Goal: Transaction & Acquisition: Book appointment/travel/reservation

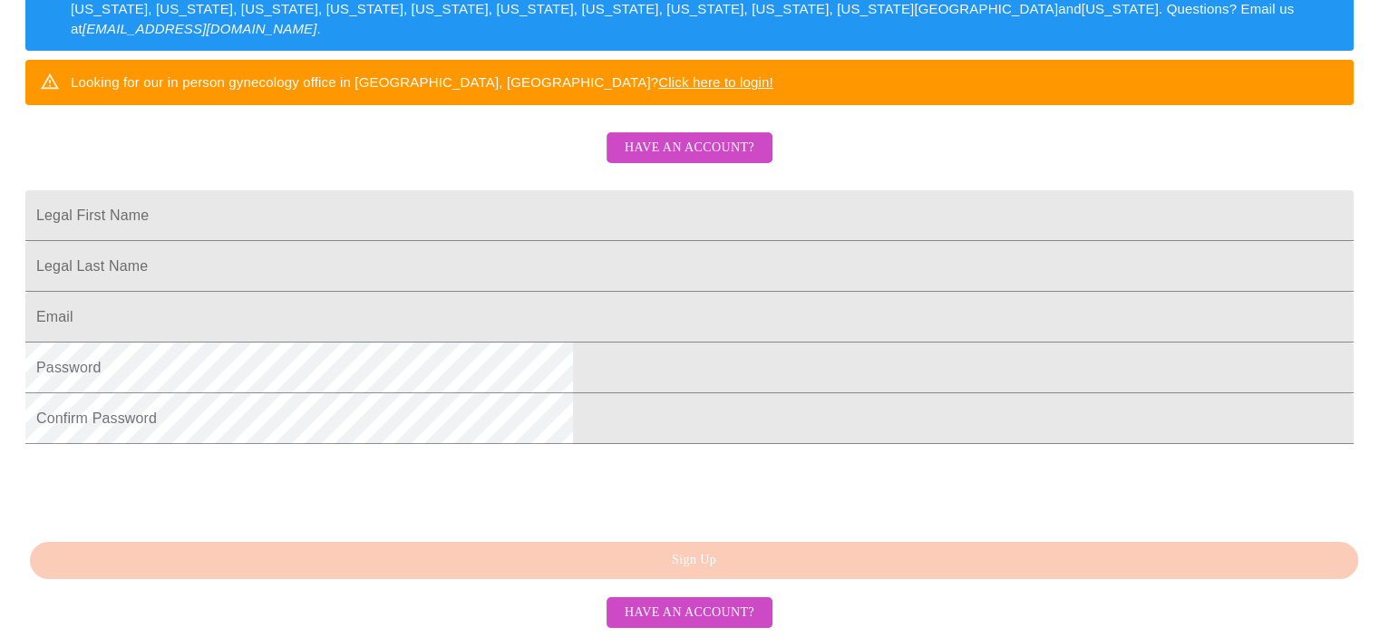
scroll to position [487, 0]
click at [712, 424] on div "MyMenopauseRx Sign Up Welcome! We are currently accepting virtual patients from…" at bounding box center [689, 105] width 1365 height 637
click at [524, 190] on input "Legal First Name" at bounding box center [689, 215] width 1328 height 51
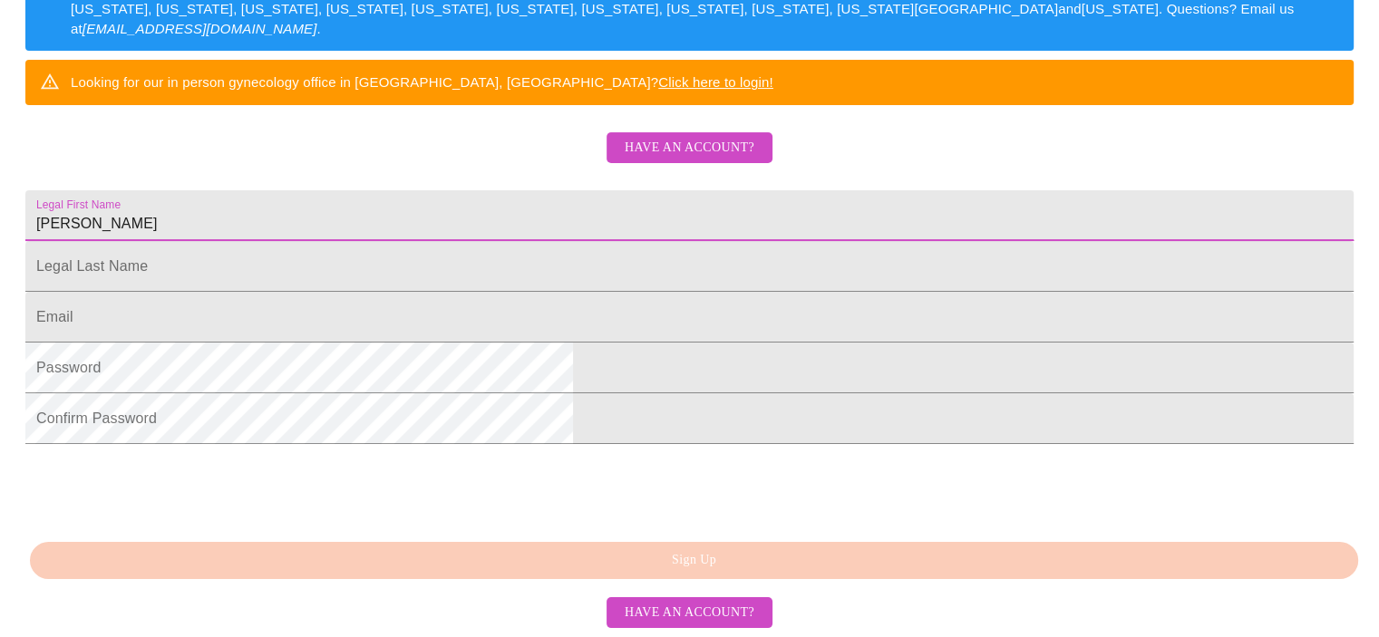
type input "[PERSON_NAME]"
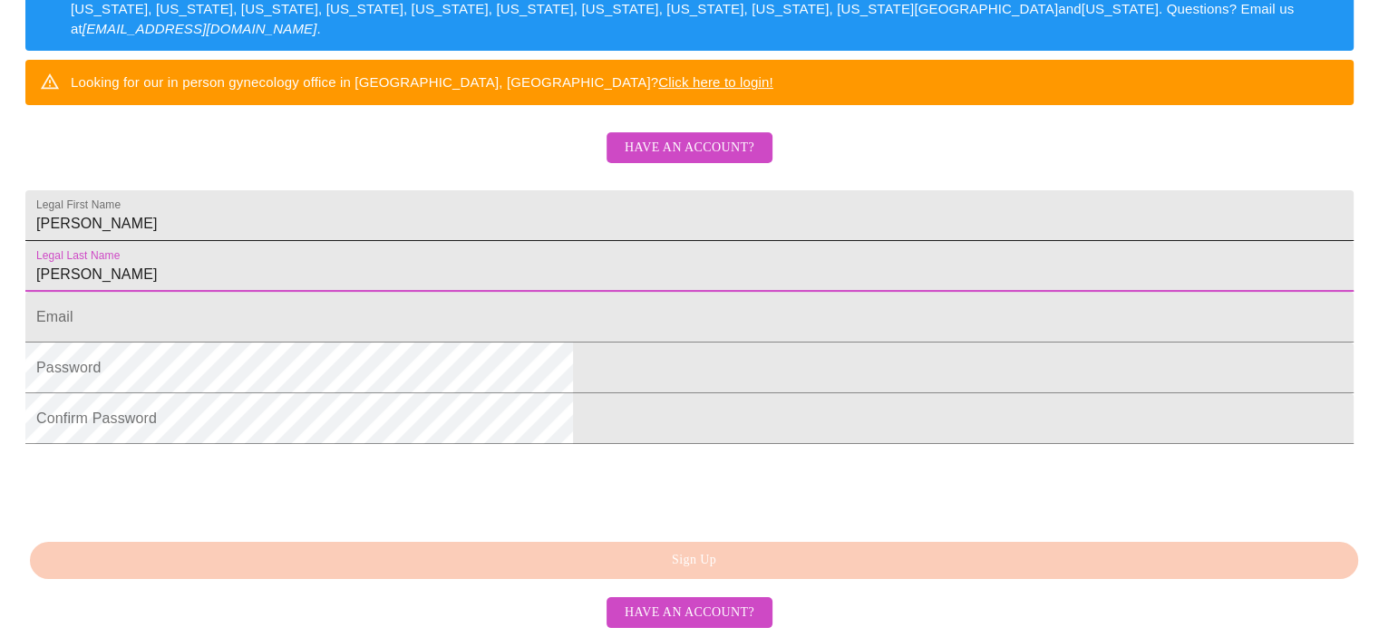
type input "[PERSON_NAME]"
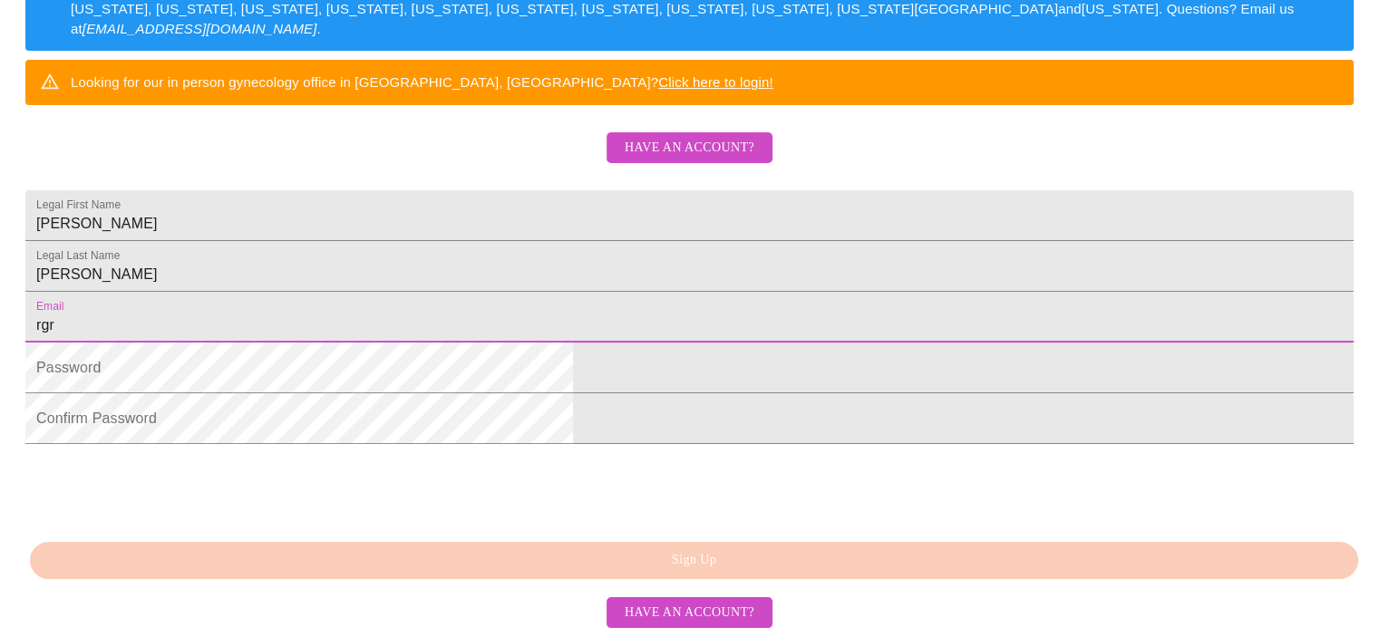
type input "[EMAIL_ADDRESS][DOMAIN_NAME]"
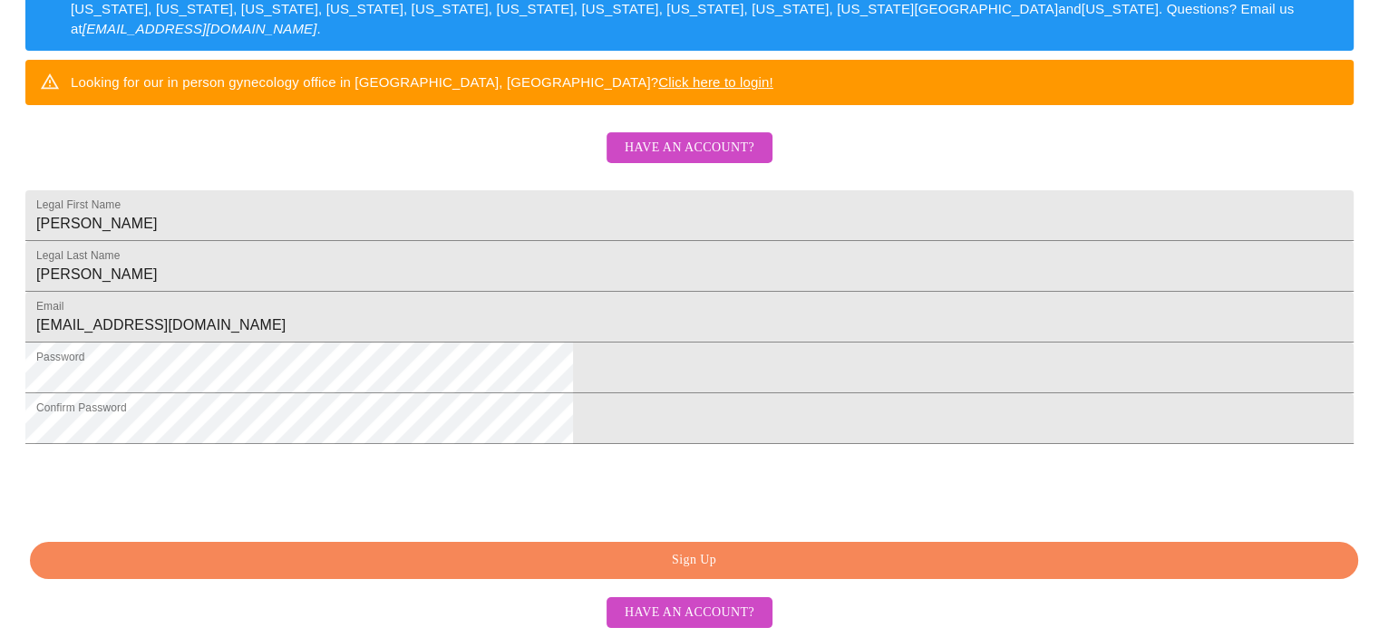
click at [718, 565] on span "Sign Up" at bounding box center [694, 561] width 1287 height 23
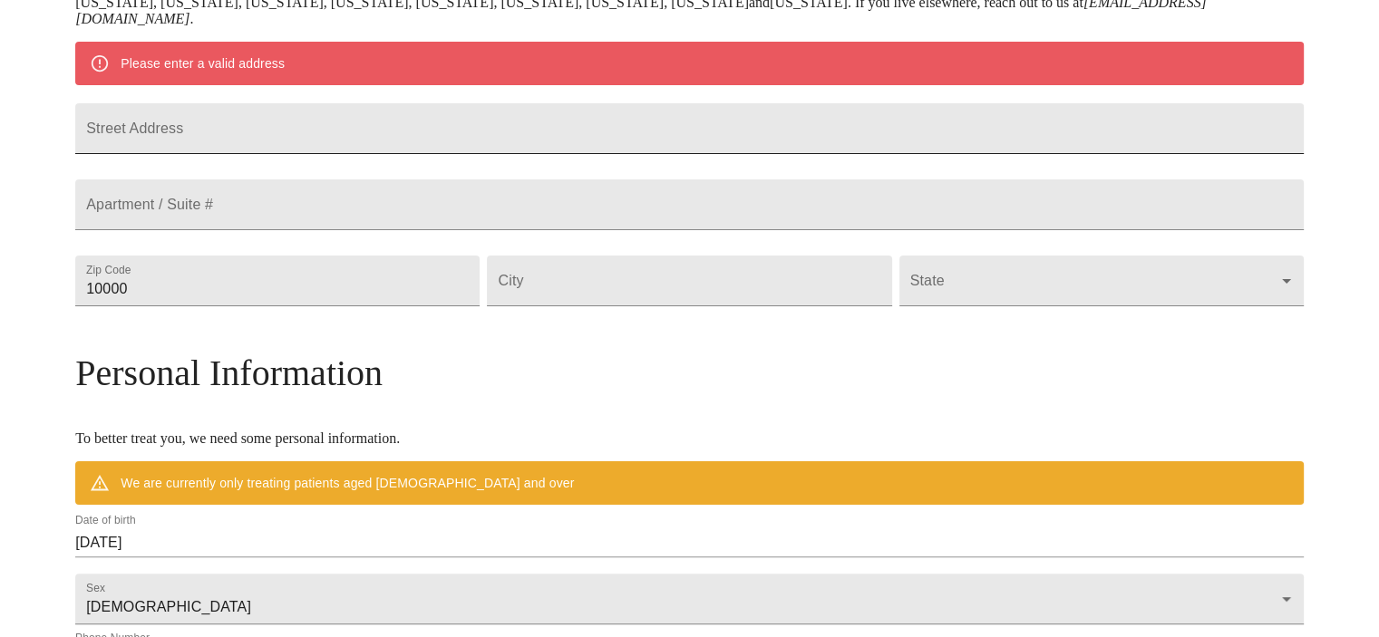
click at [468, 139] on input "Street Address" at bounding box center [689, 128] width 1229 height 51
type input "[STREET_ADDRESS]"
type input "60169"
click at [622, 307] on input "Street Address" at bounding box center [689, 281] width 404 height 51
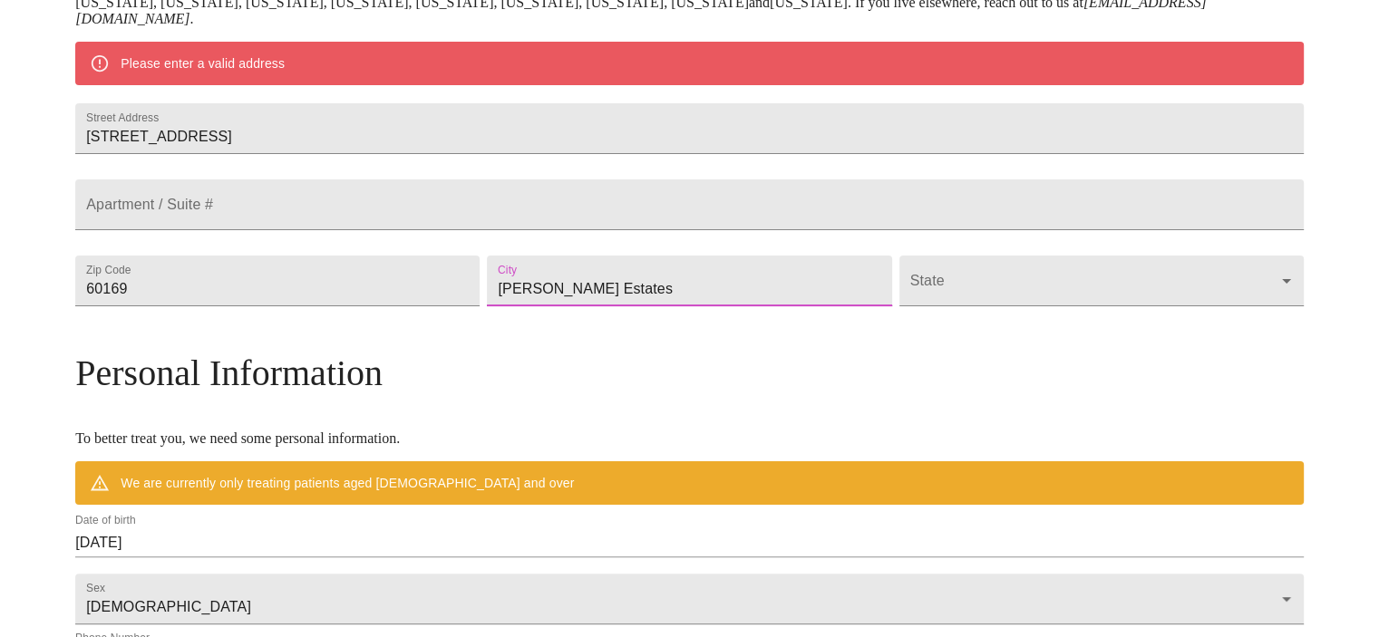
type input "[PERSON_NAME] Estates"
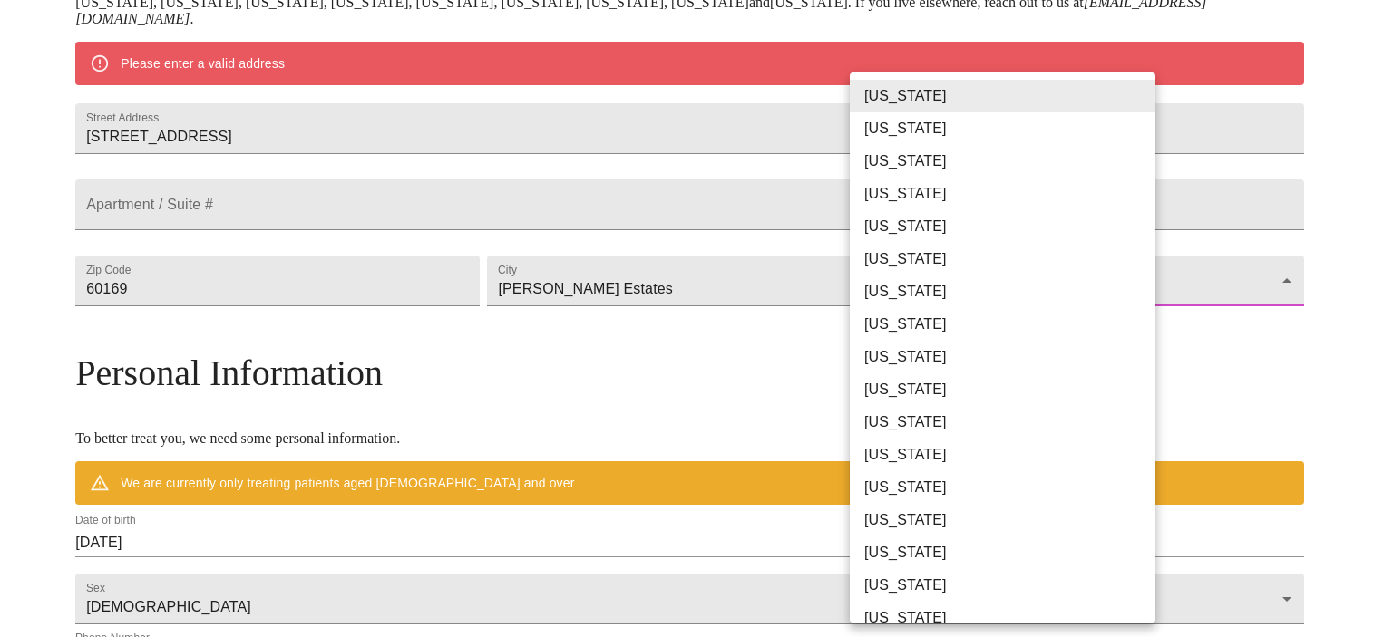
click at [929, 491] on li "[US_STATE]" at bounding box center [1009, 488] width 319 height 33
type input "[US_STATE]"
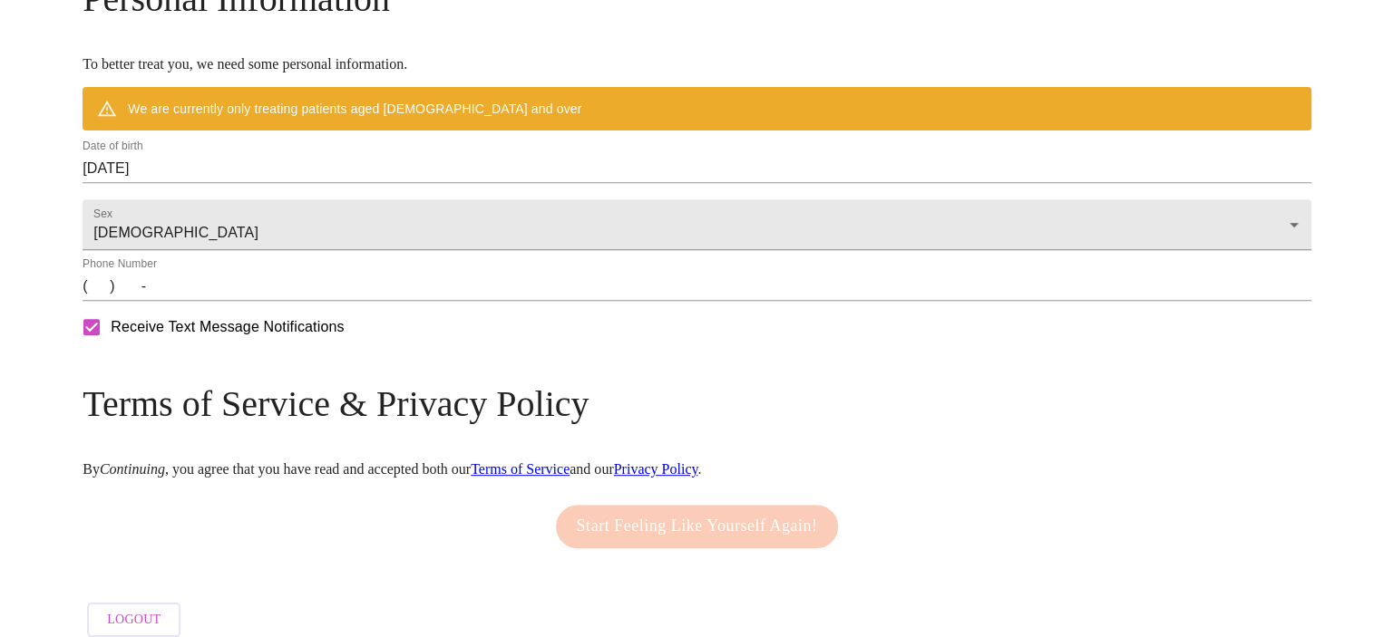
scroll to position [779, 0]
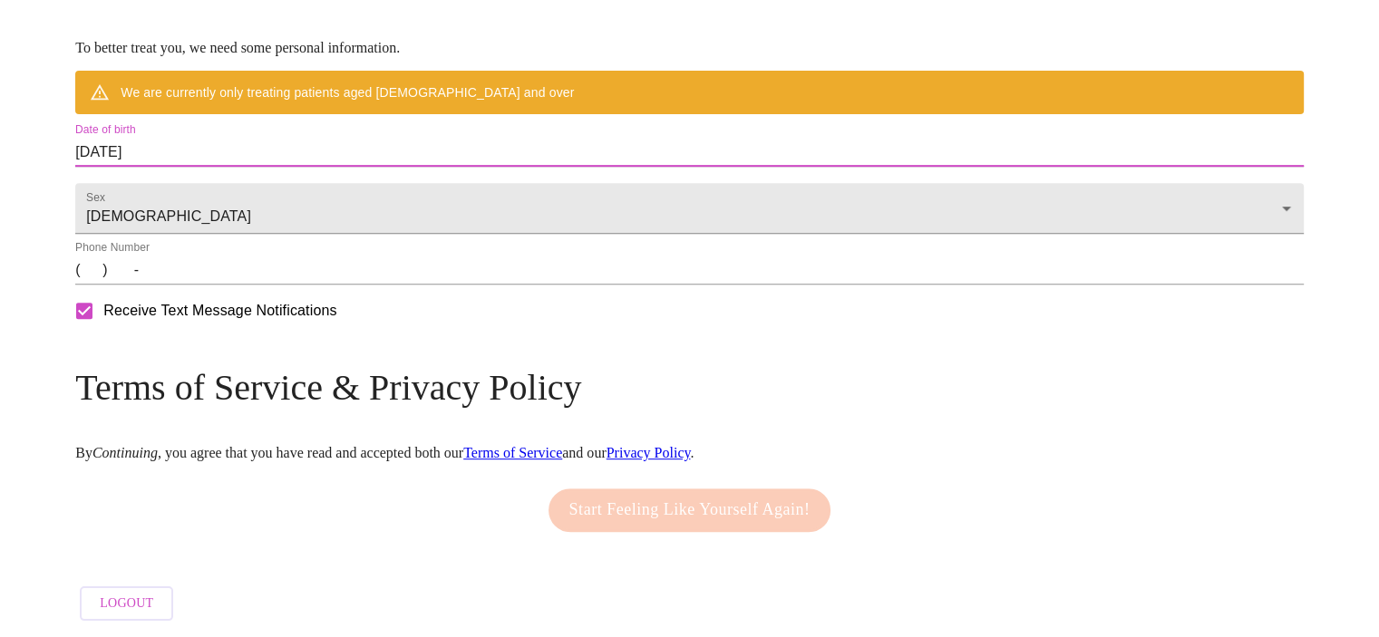
drag, startPoint x: 355, startPoint y: 175, endPoint x: 125, endPoint y: 175, distance: 230.3
click at [238, 161] on input "[DATE]" at bounding box center [689, 152] width 1229 height 29
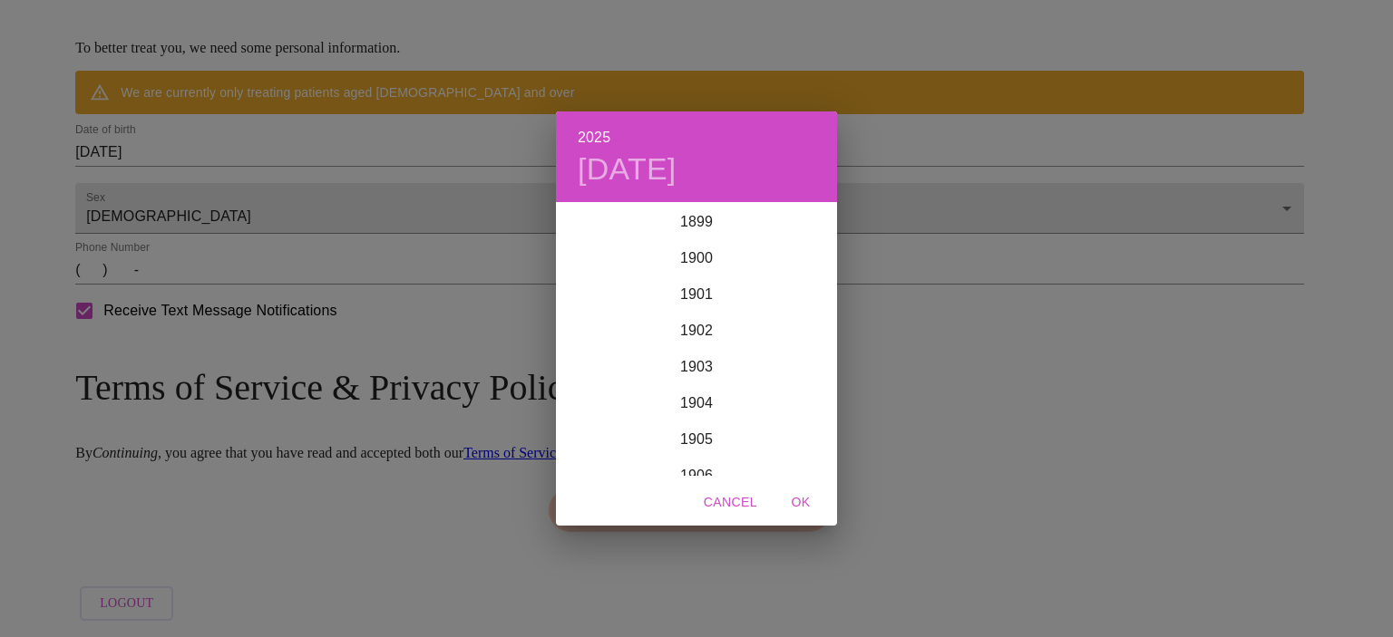
scroll to position [4462, 0]
click at [257, 173] on div "2025 [DATE] 1900 1901 1902 1903 1904 1905 1906 1907 1908 1909 1910 1911 1912 19…" at bounding box center [696, 318] width 1393 height 637
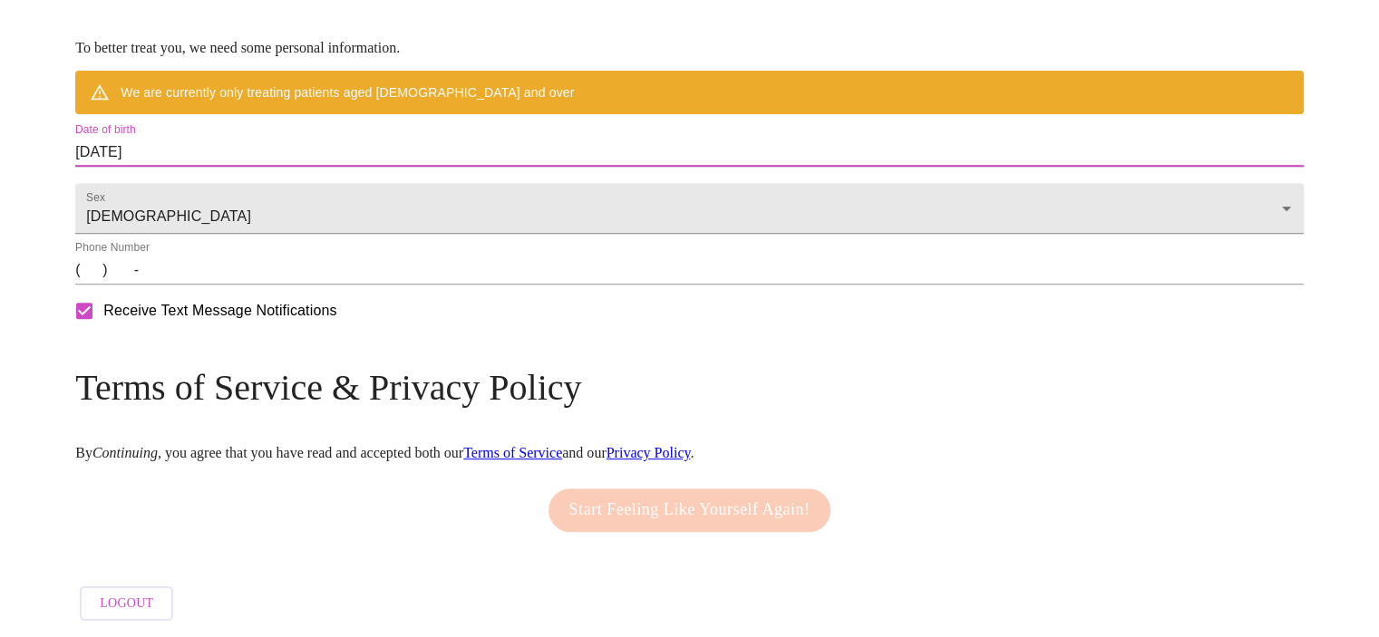
click at [294, 164] on input "[DATE]" at bounding box center [689, 152] width 1229 height 29
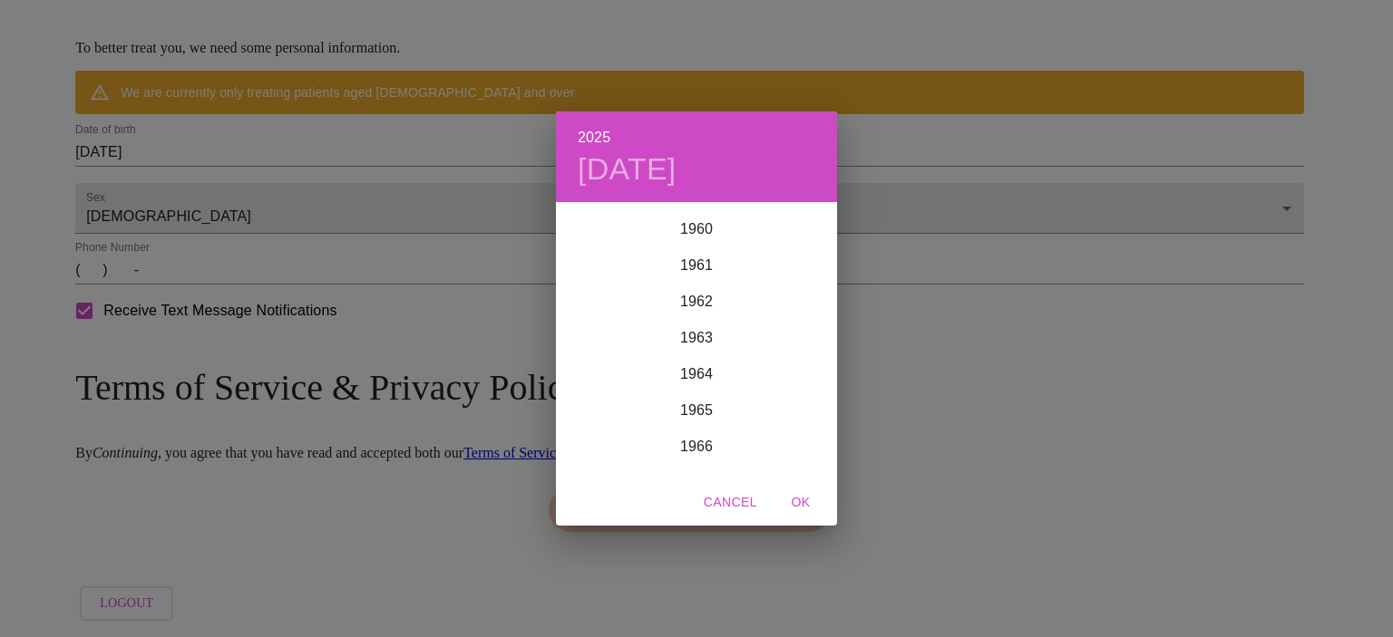
scroll to position [2194, 0]
click at [684, 373] on div "1964" at bounding box center [696, 385] width 281 height 36
click at [617, 442] on div "Oct" at bounding box center [602, 442] width 93 height 68
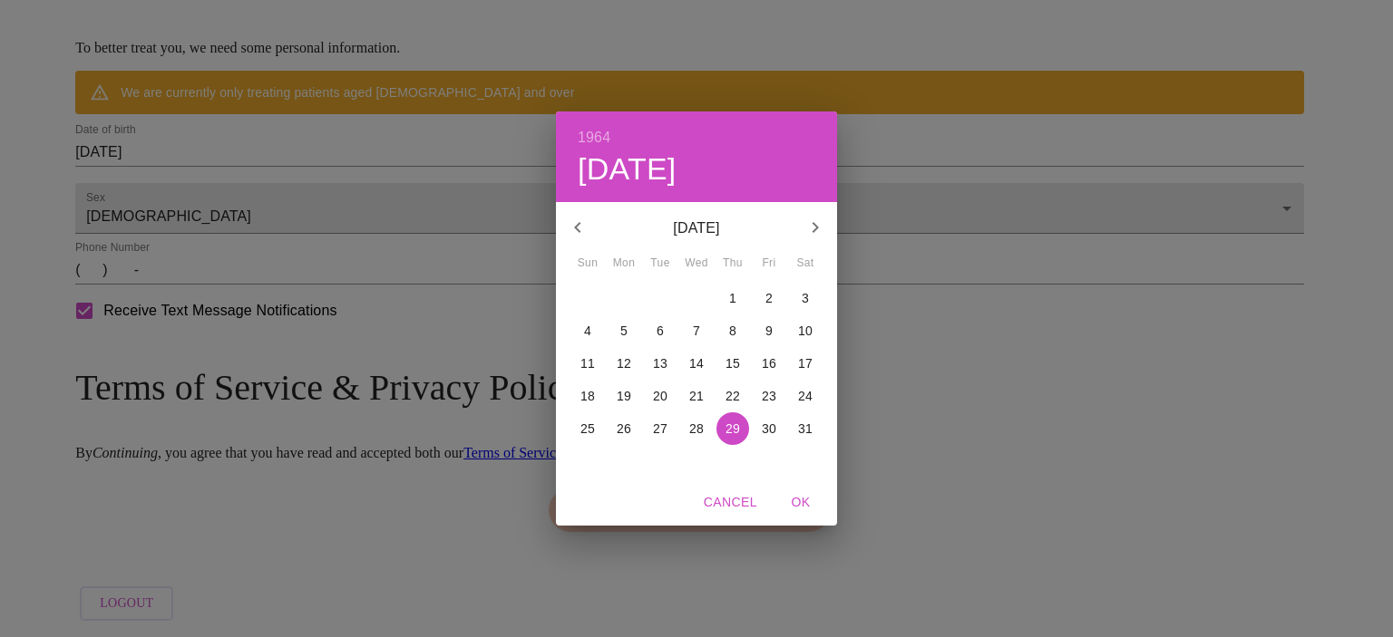
click at [773, 397] on p "23" at bounding box center [769, 396] width 15 height 18
click at [802, 501] on span "OK" at bounding box center [801, 502] width 44 height 23
type input "[DATE]"
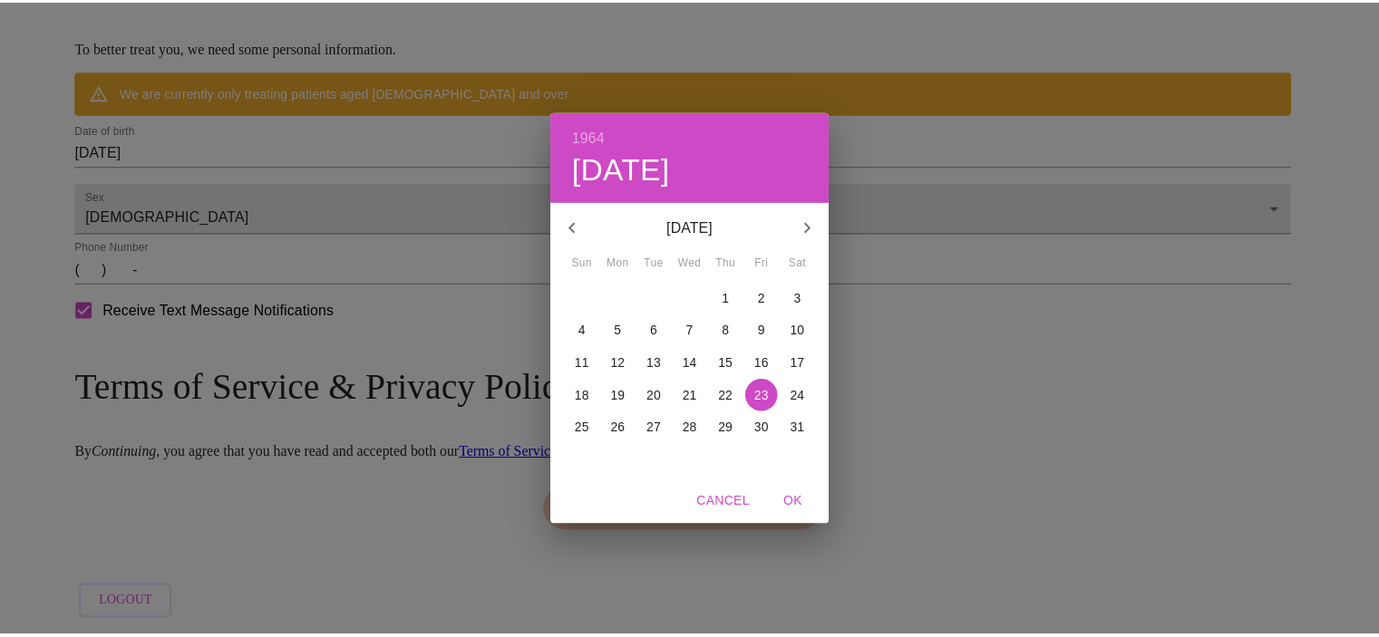
scroll to position [757, 0]
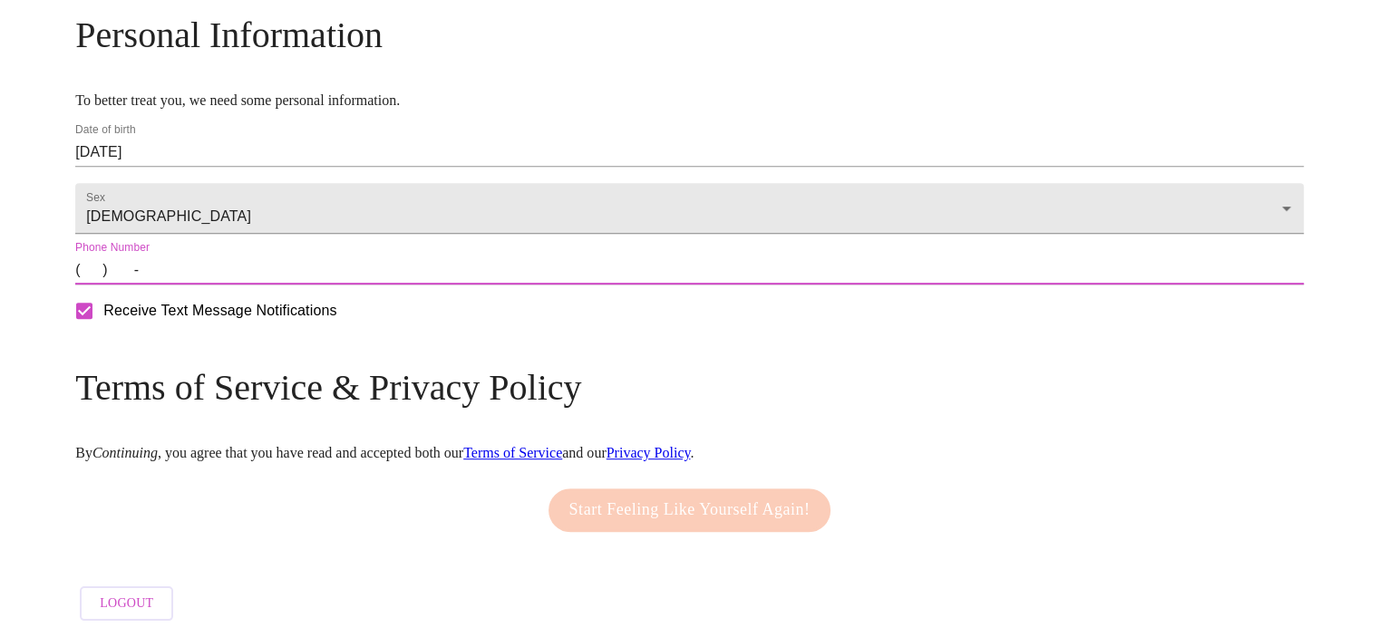
click at [238, 273] on input "(   )    -" at bounding box center [689, 270] width 1229 height 29
type input "[PHONE_NUMBER]"
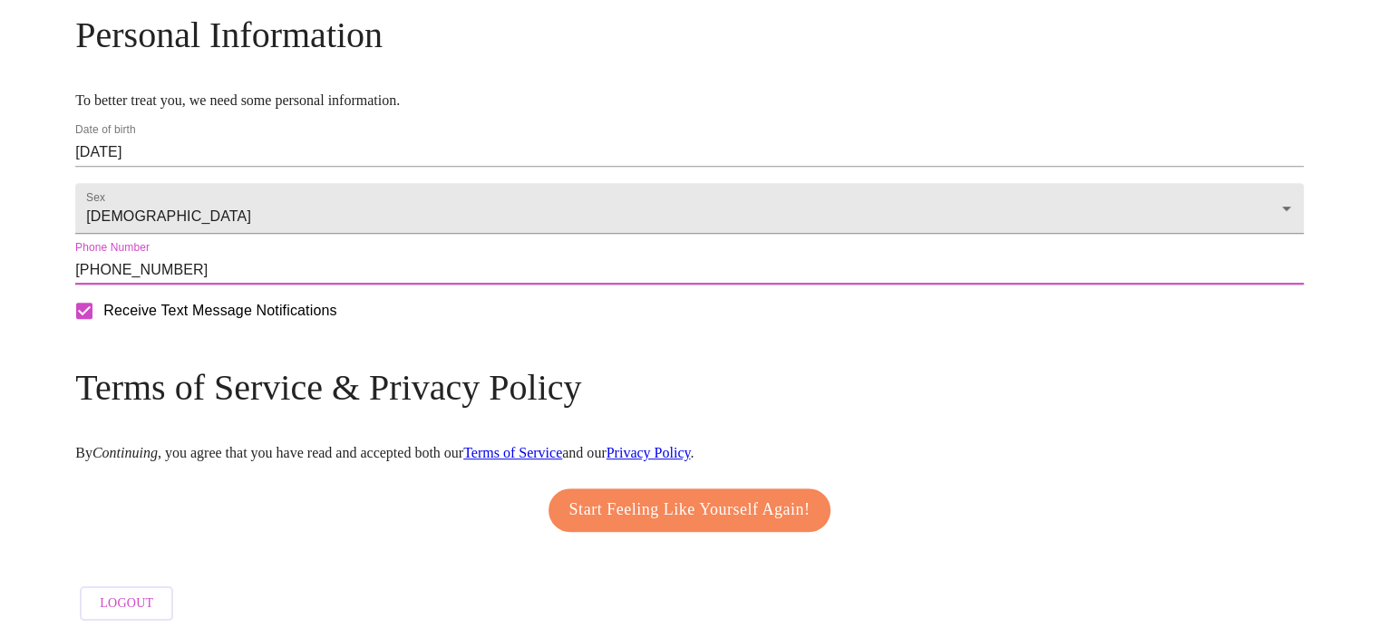
click at [725, 499] on span "Start Feeling Like Yourself Again!" at bounding box center [689, 510] width 241 height 29
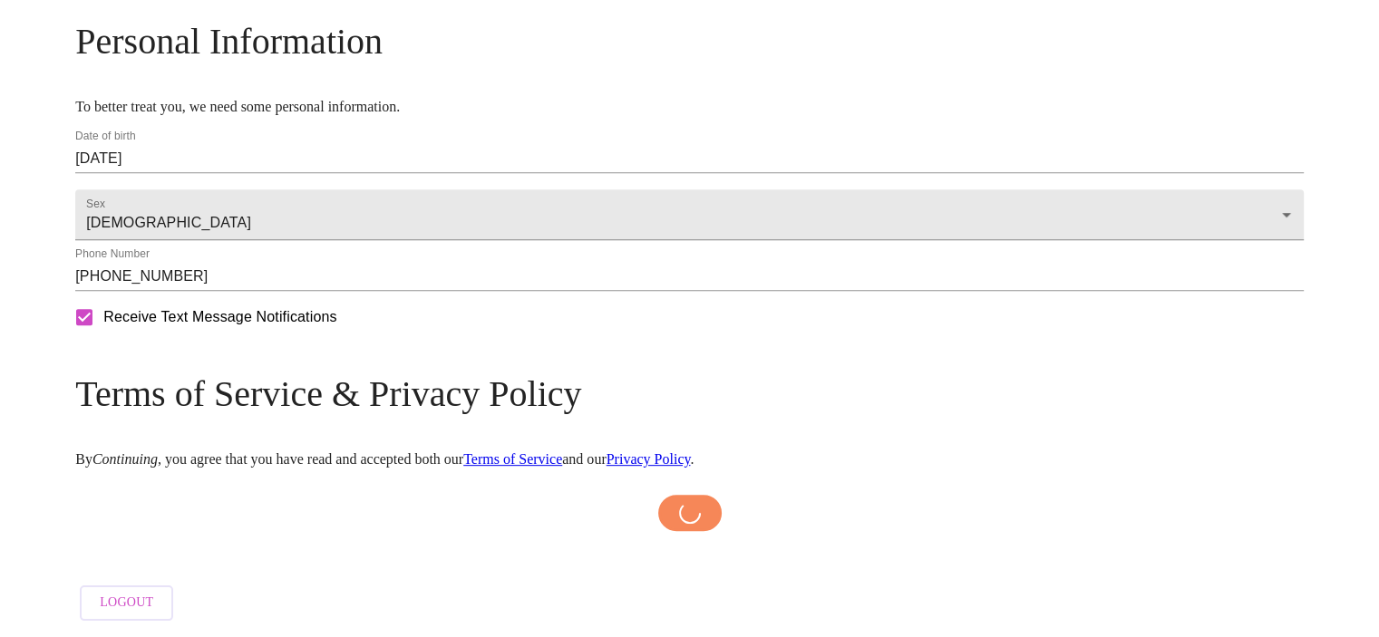
scroll to position [750, 0]
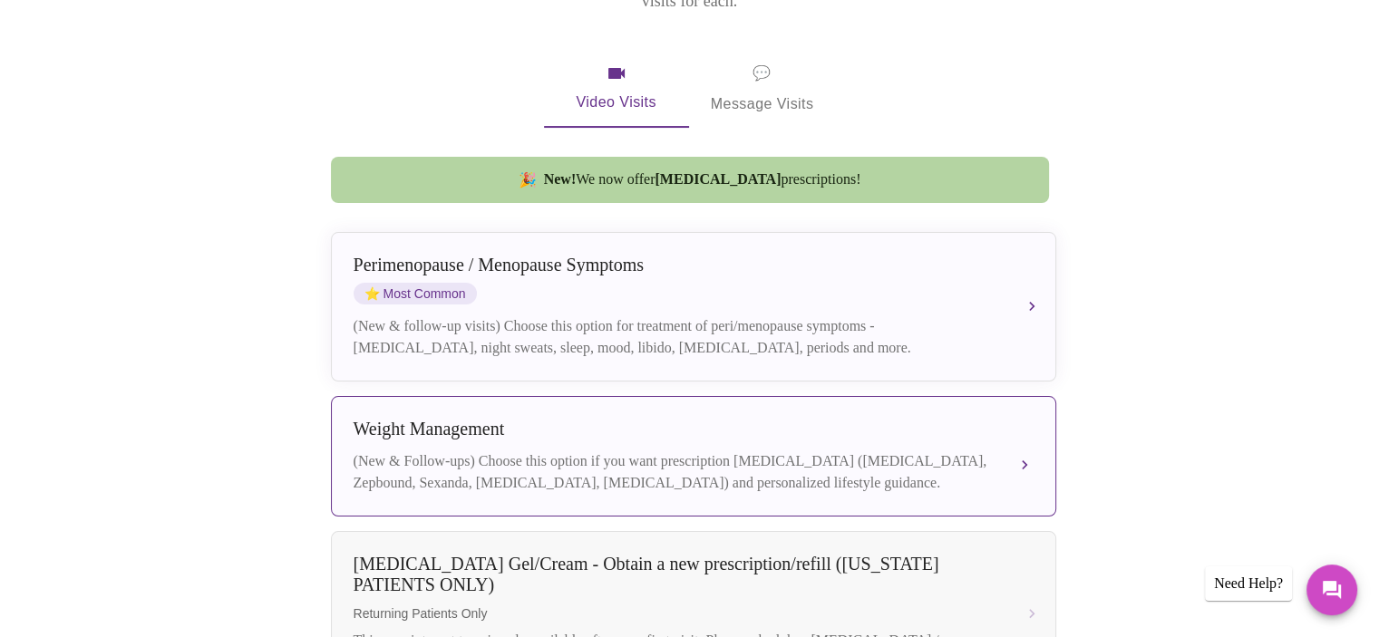
scroll to position [210, 0]
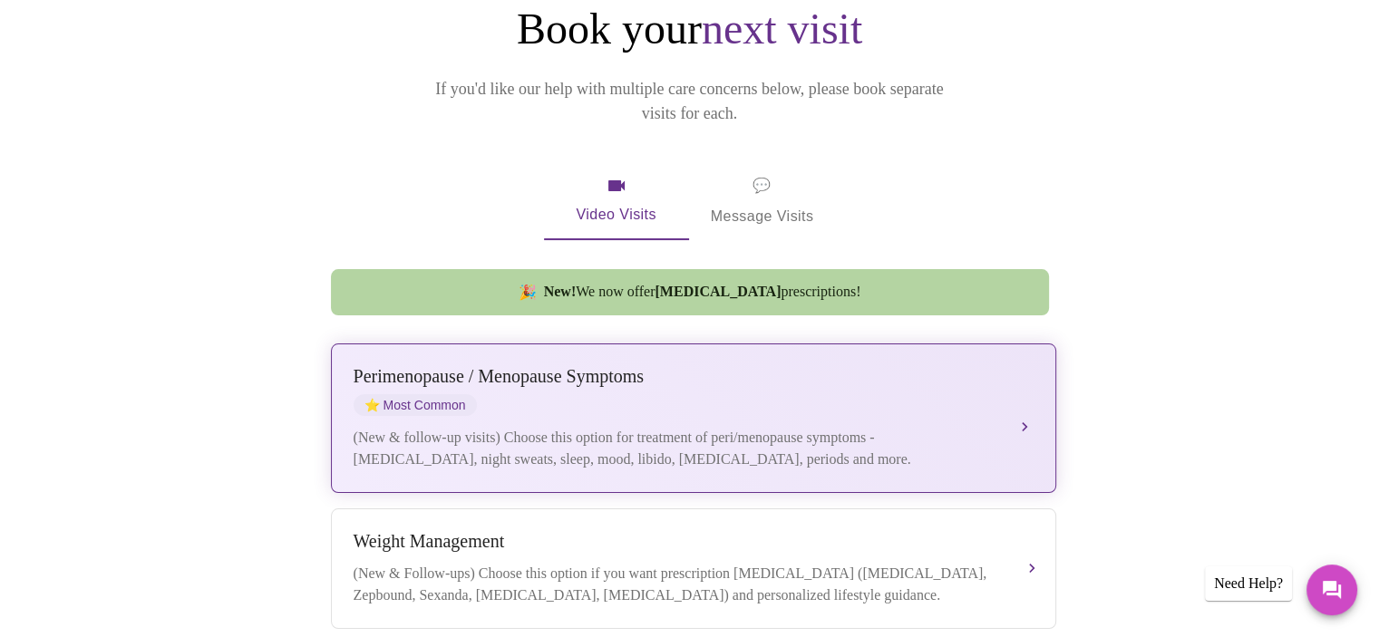
click at [643, 429] on div "(New & follow-up visits) Choose this option for treatment of peri/menopause sym…" at bounding box center [676, 449] width 644 height 44
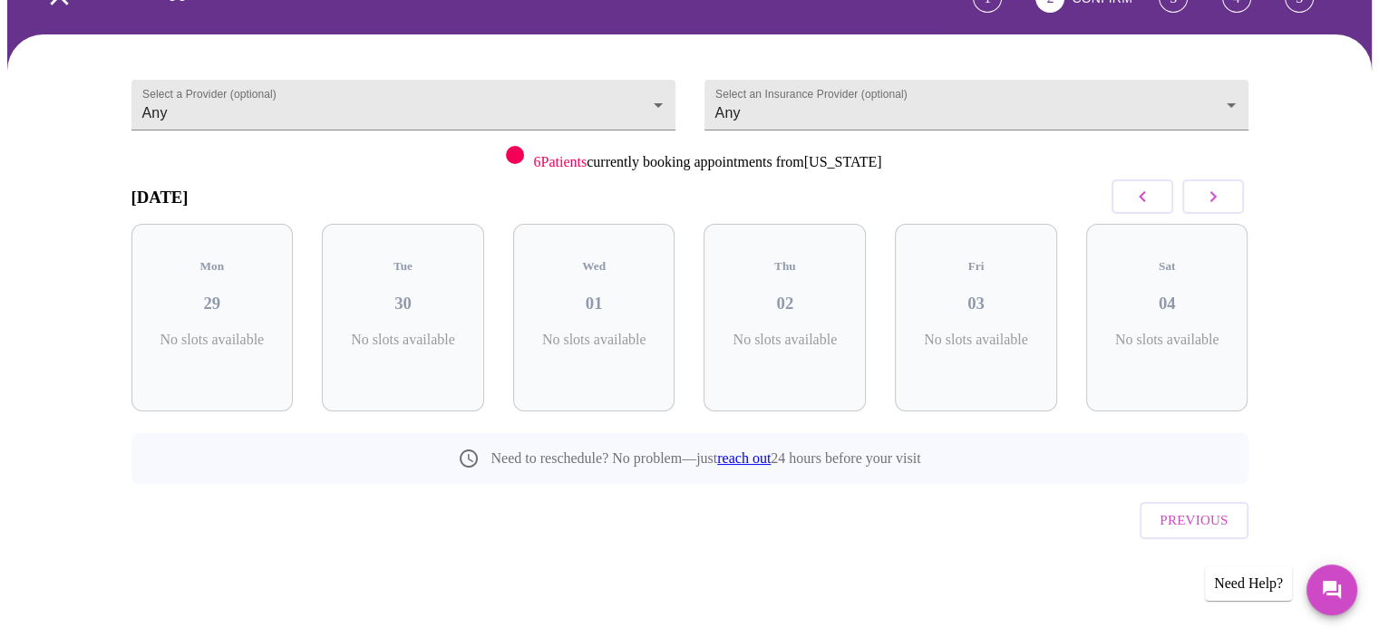
scroll to position [73, 0]
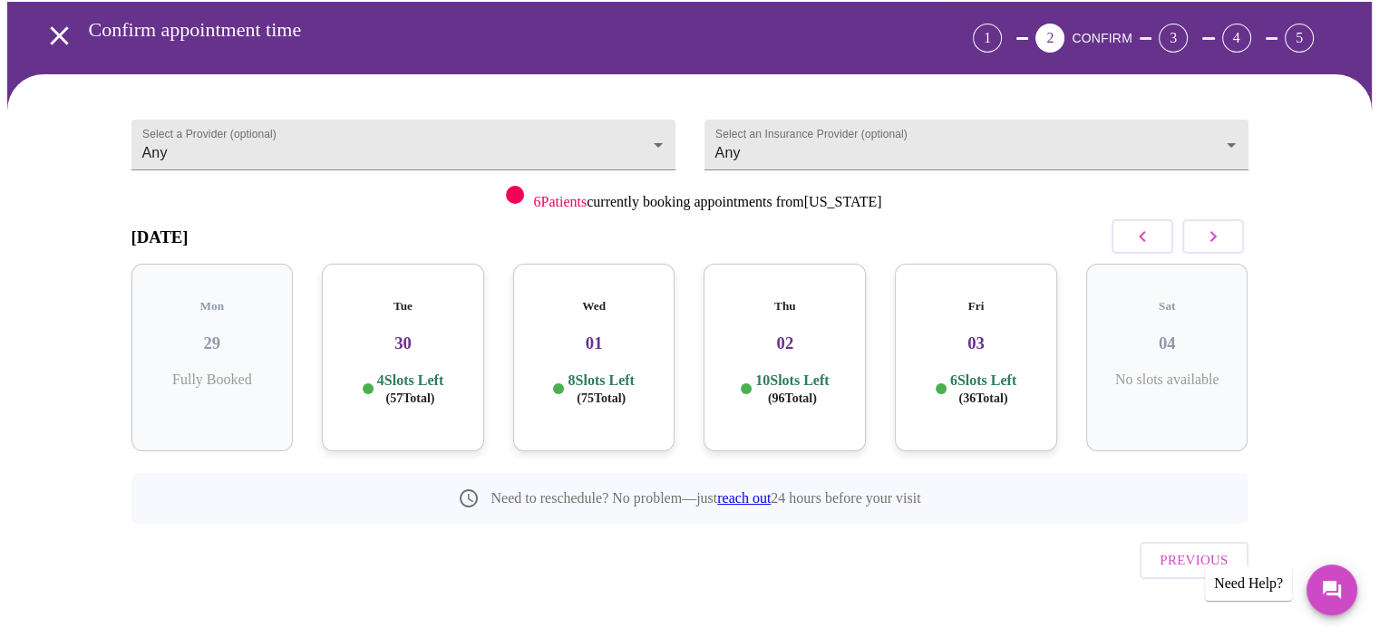
click at [800, 392] on span "( 96 Total)" at bounding box center [792, 399] width 49 height 14
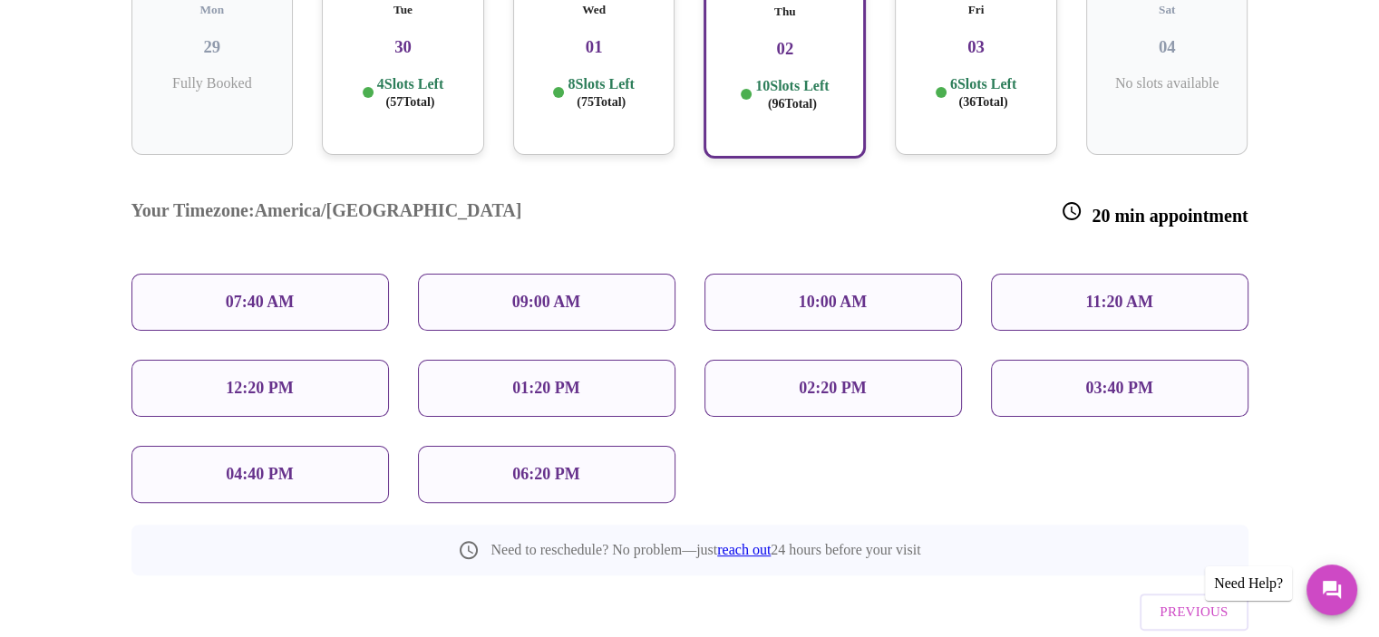
scroll to position [403, 0]
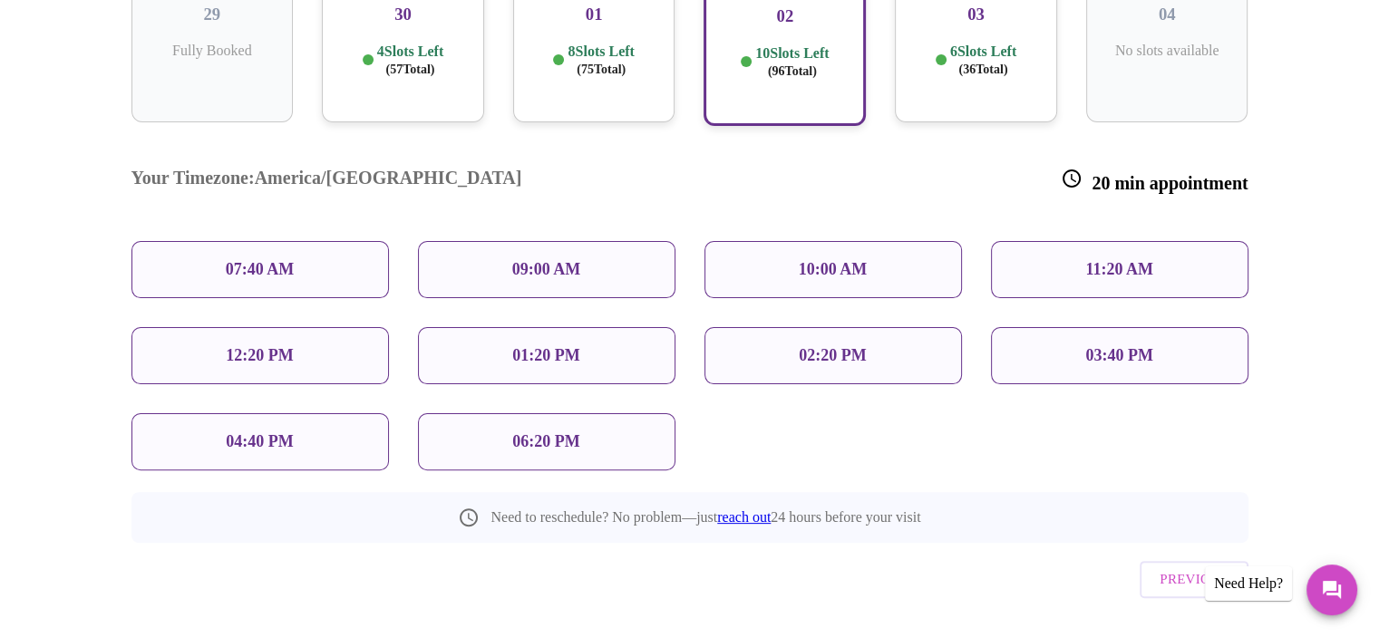
click at [501, 327] on div "01:20 PM" at bounding box center [547, 355] width 258 height 57
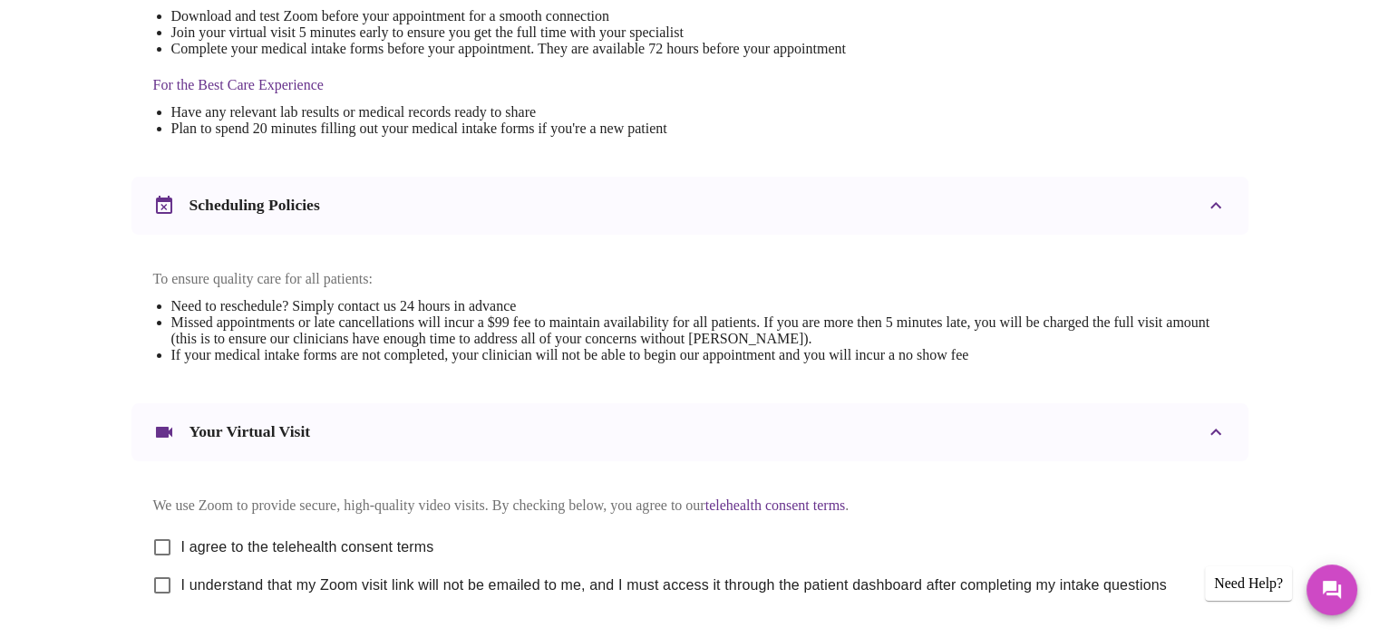
scroll to position [544, 0]
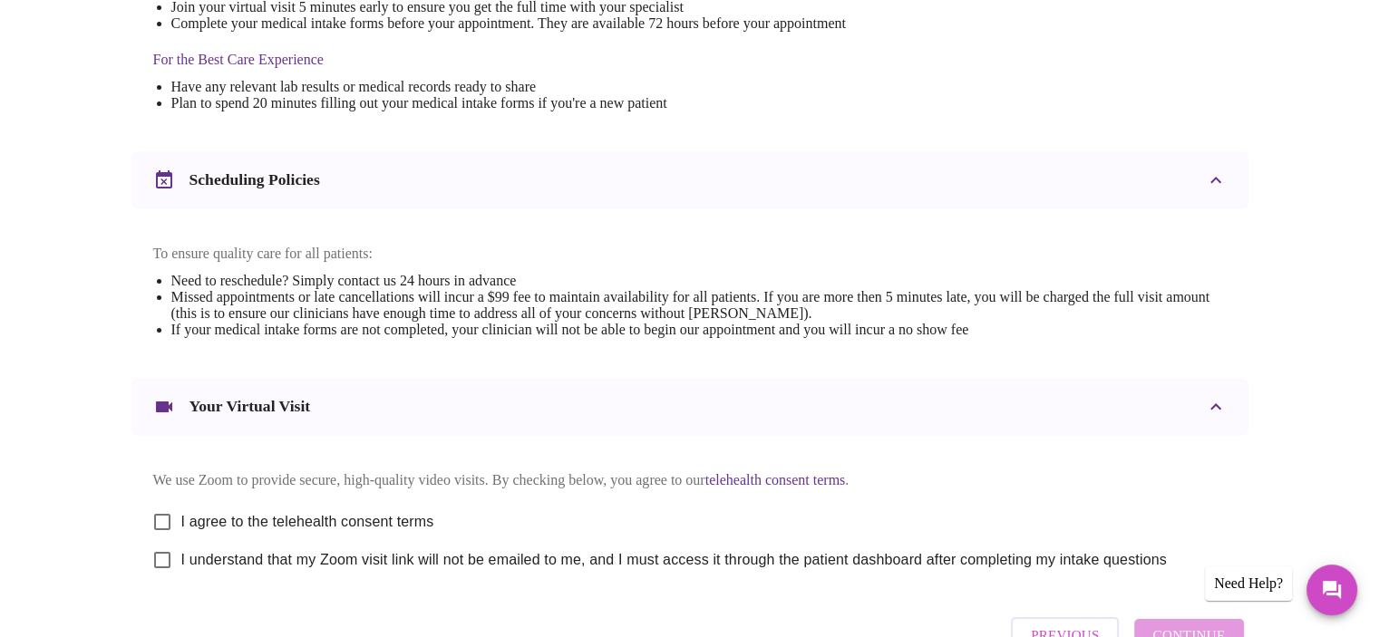
click at [157, 532] on input "I agree to the telehealth consent terms" at bounding box center [162, 522] width 38 height 38
checkbox input "true"
click at [162, 579] on input "I understand that my Zoom visit link will not be emailed to me, and I must acce…" at bounding box center [162, 560] width 38 height 38
checkbox input "true"
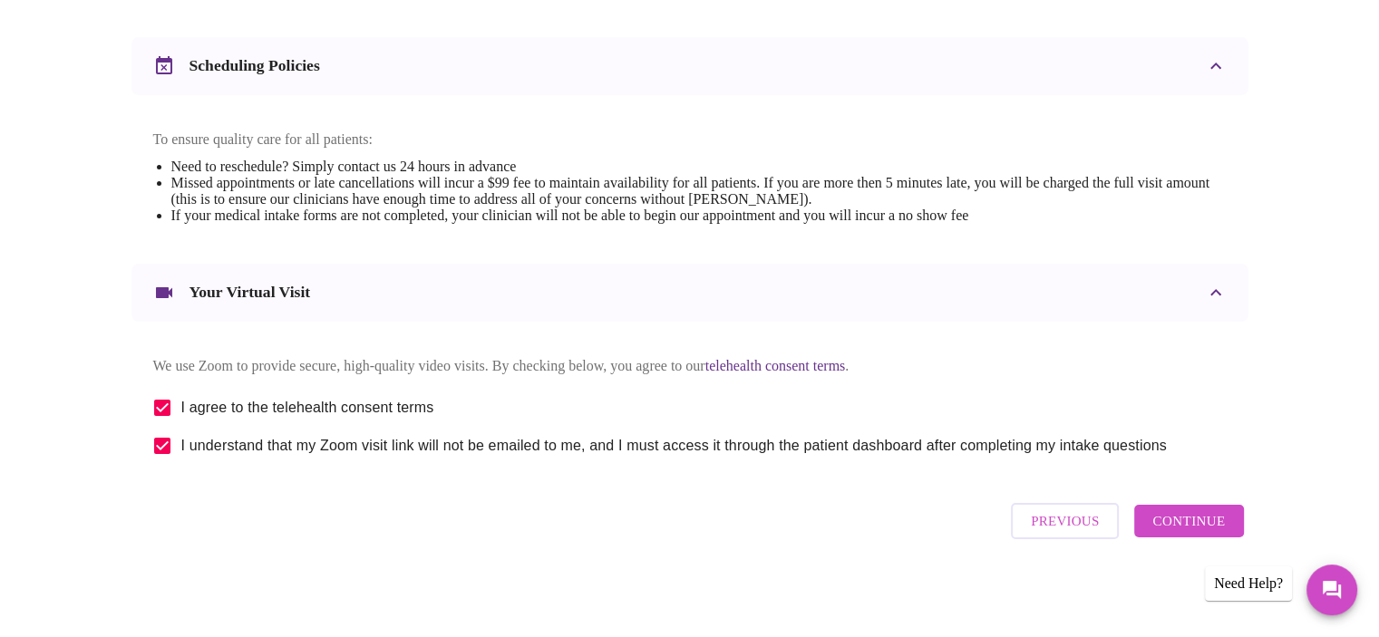
scroll to position [676, 0]
click at [1202, 530] on span "Continue" at bounding box center [1189, 522] width 73 height 24
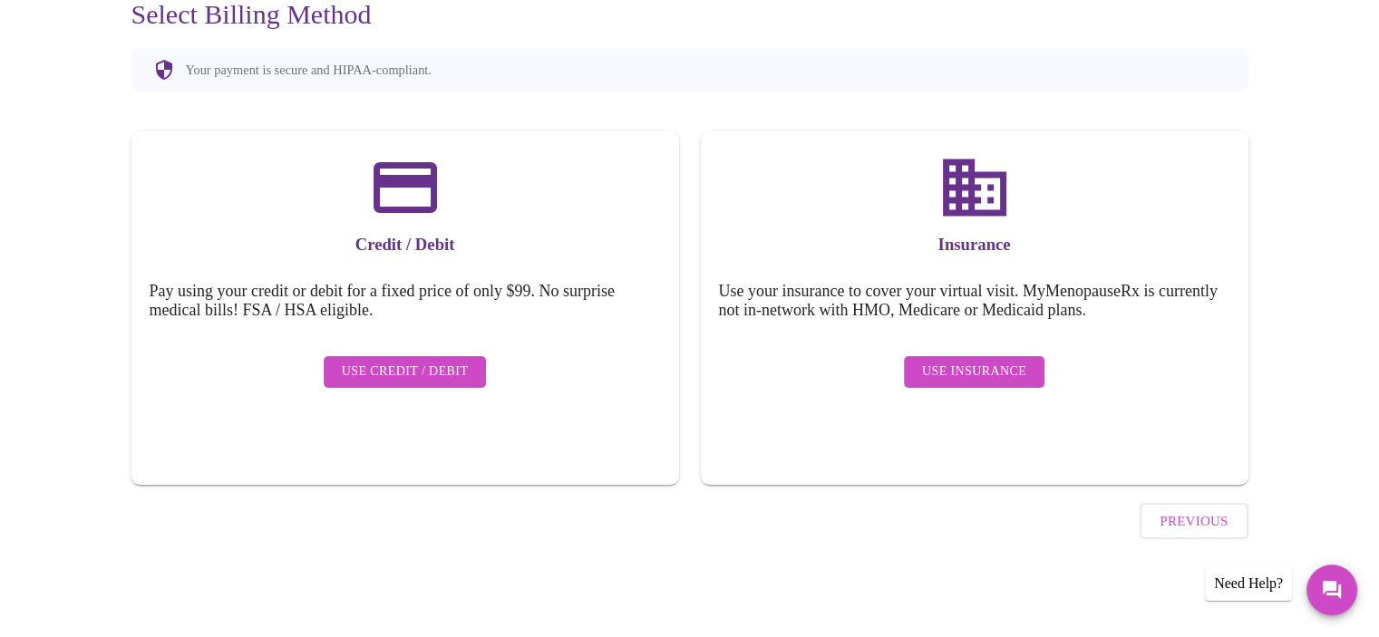
scroll to position [133, 0]
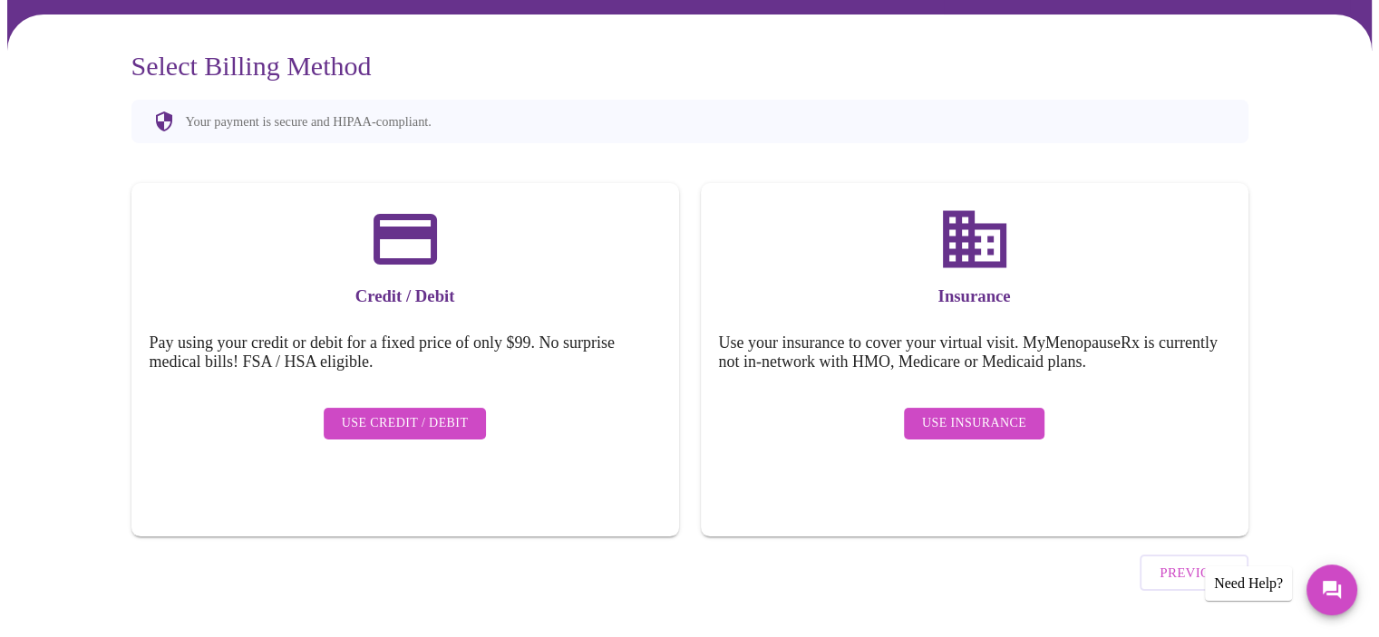
click at [1014, 420] on span "Use Insurance" at bounding box center [974, 424] width 104 height 23
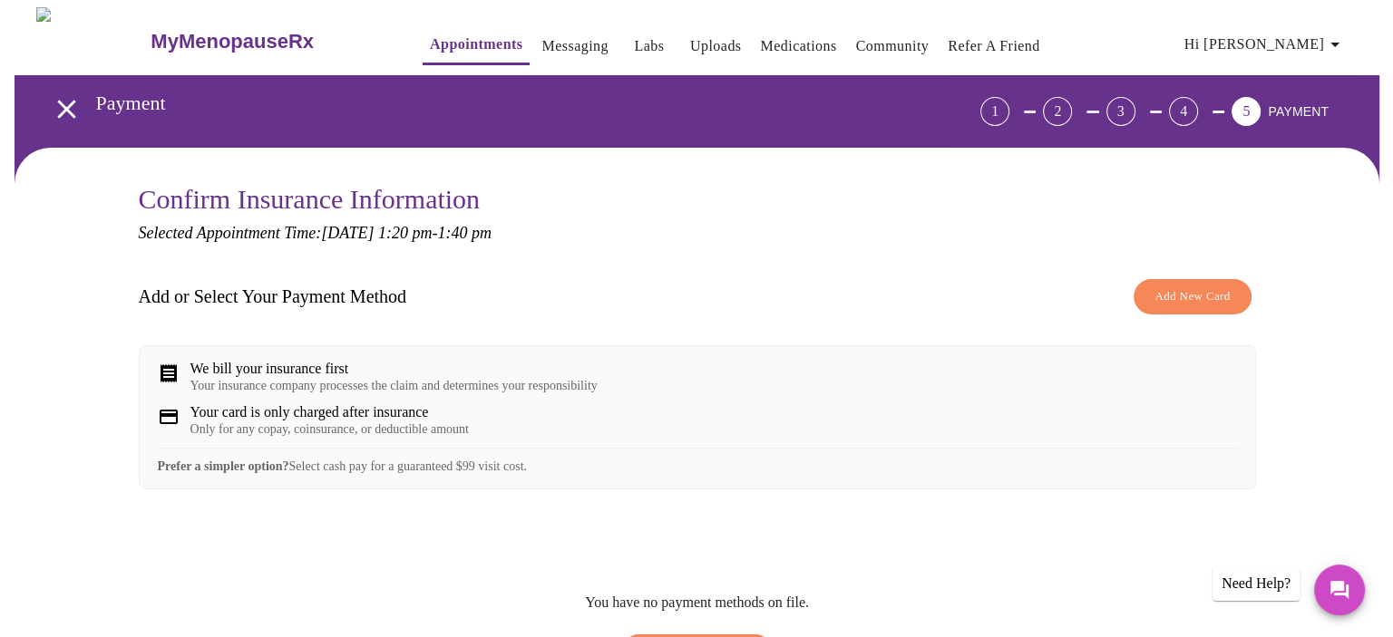
scroll to position [91, 0]
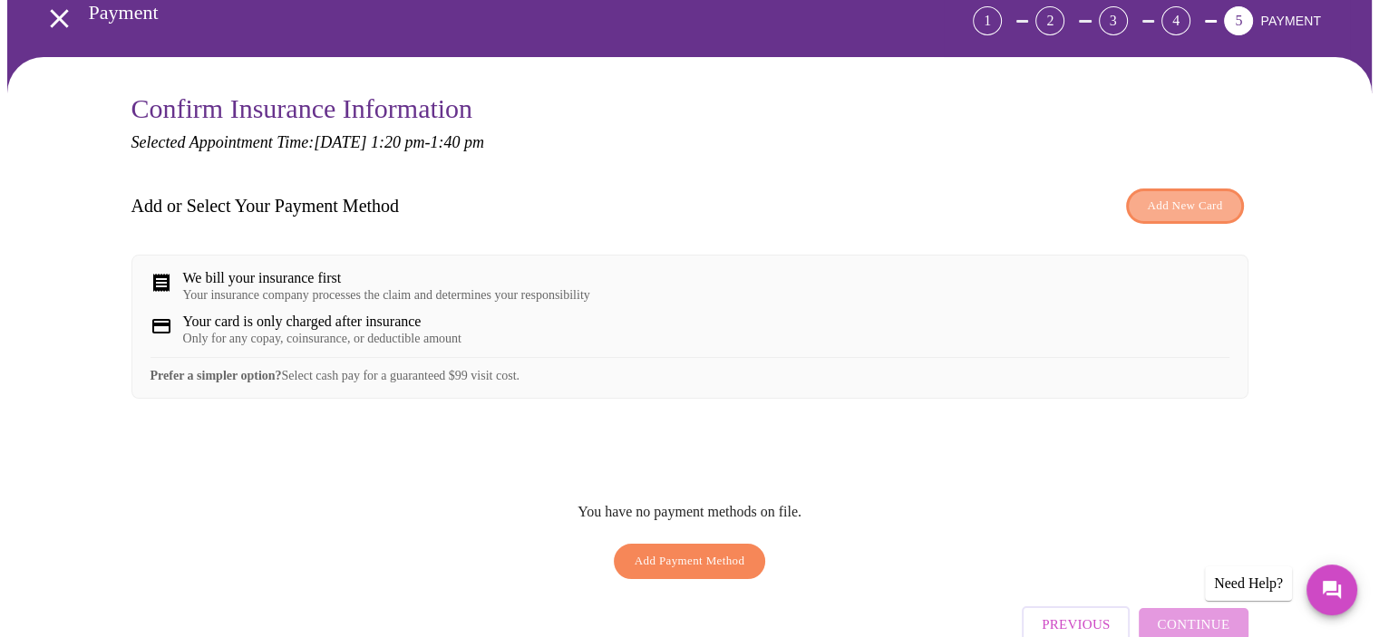
click at [1173, 209] on span "Add New Card" at bounding box center [1184, 206] width 75 height 21
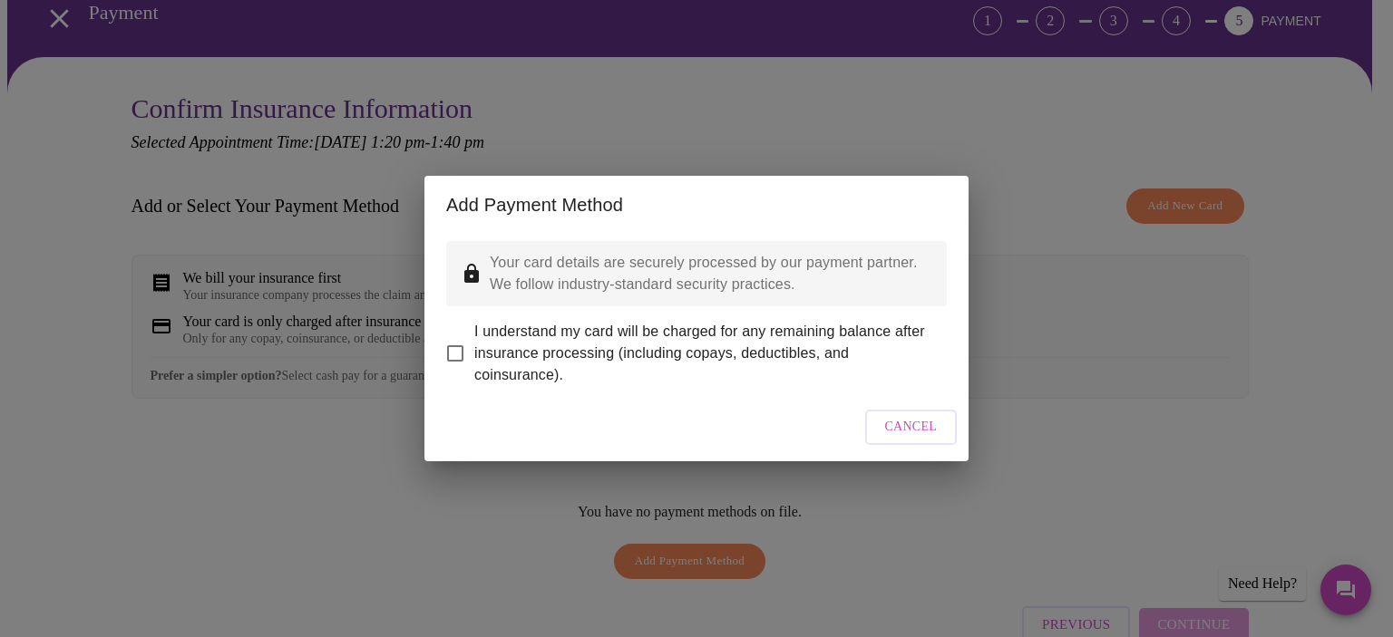
click at [462, 344] on input "I understand my card will be charged for any remaining balance after insurance …" at bounding box center [455, 354] width 38 height 38
checkbox input "true"
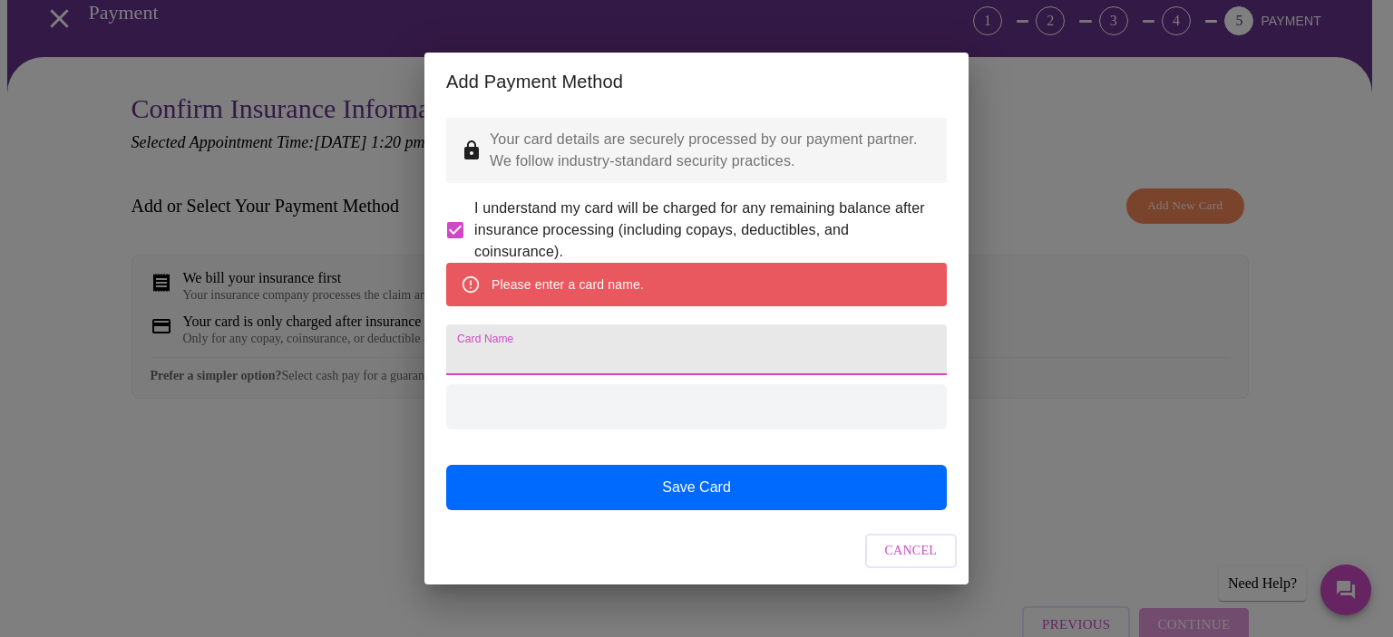
click at [579, 355] on input "Card Name" at bounding box center [696, 350] width 501 height 51
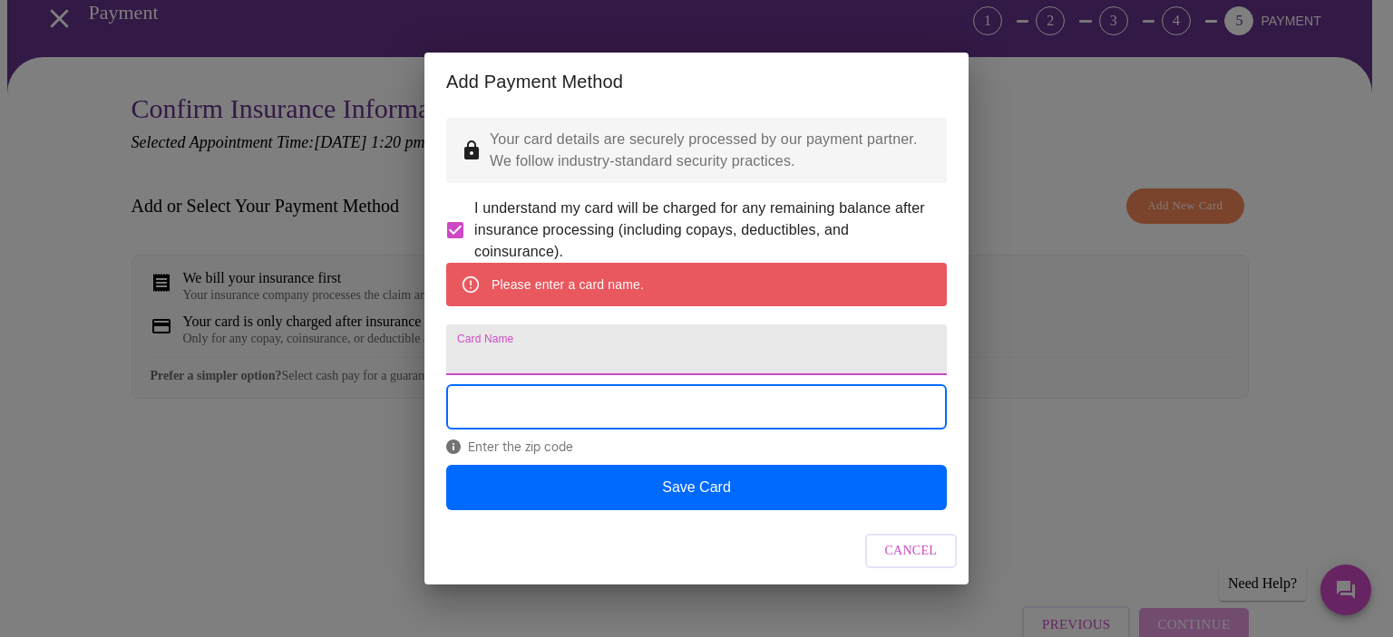
click at [508, 348] on input "Card Name" at bounding box center [696, 350] width 501 height 51
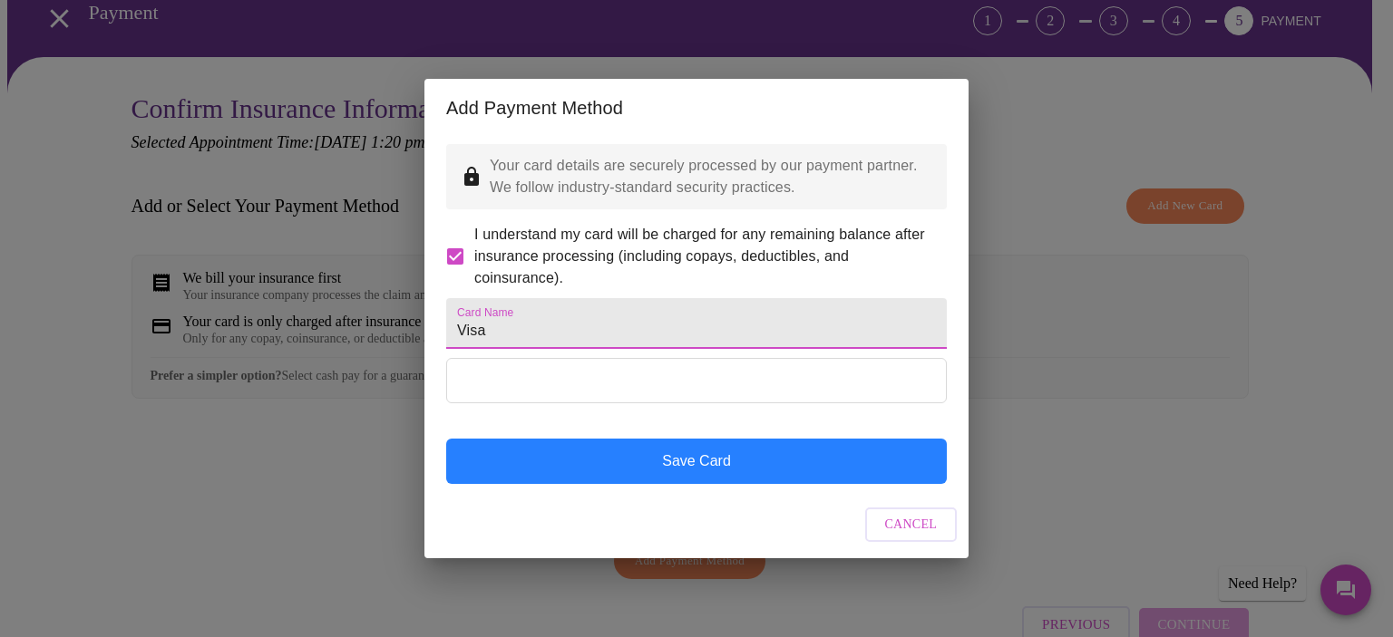
type input "Visa"
click at [729, 482] on button "Save Card" at bounding box center [696, 461] width 501 height 45
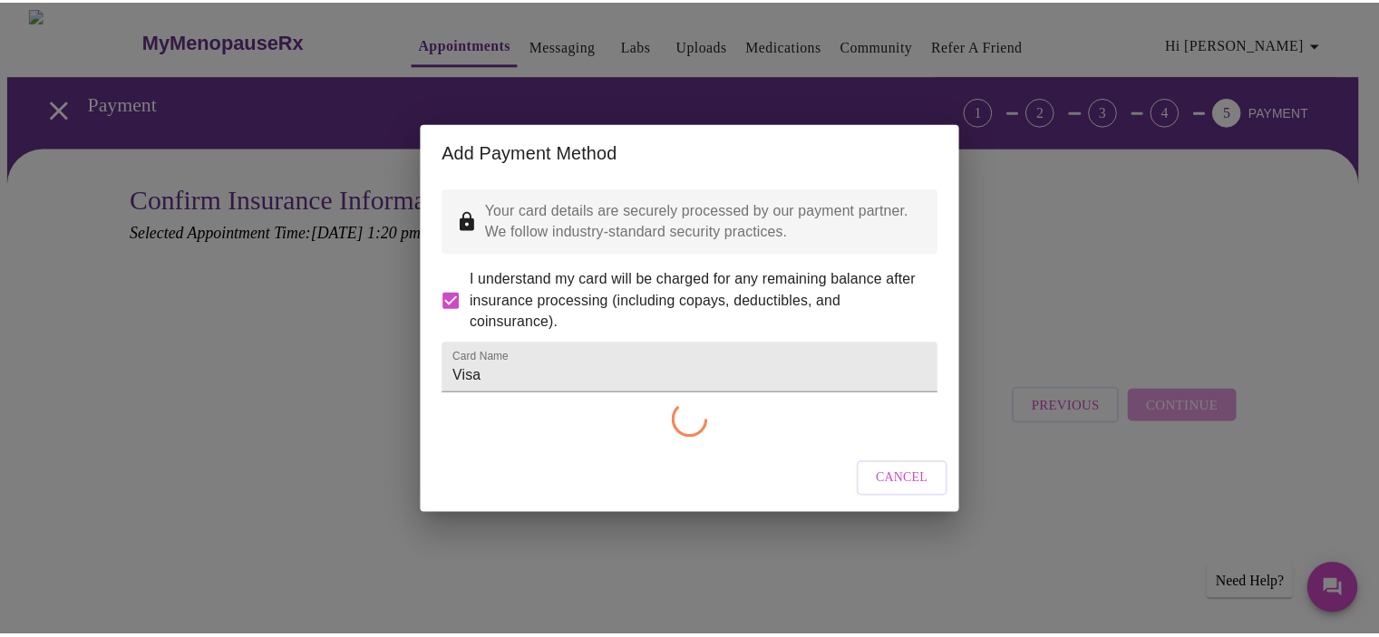
scroll to position [0, 0]
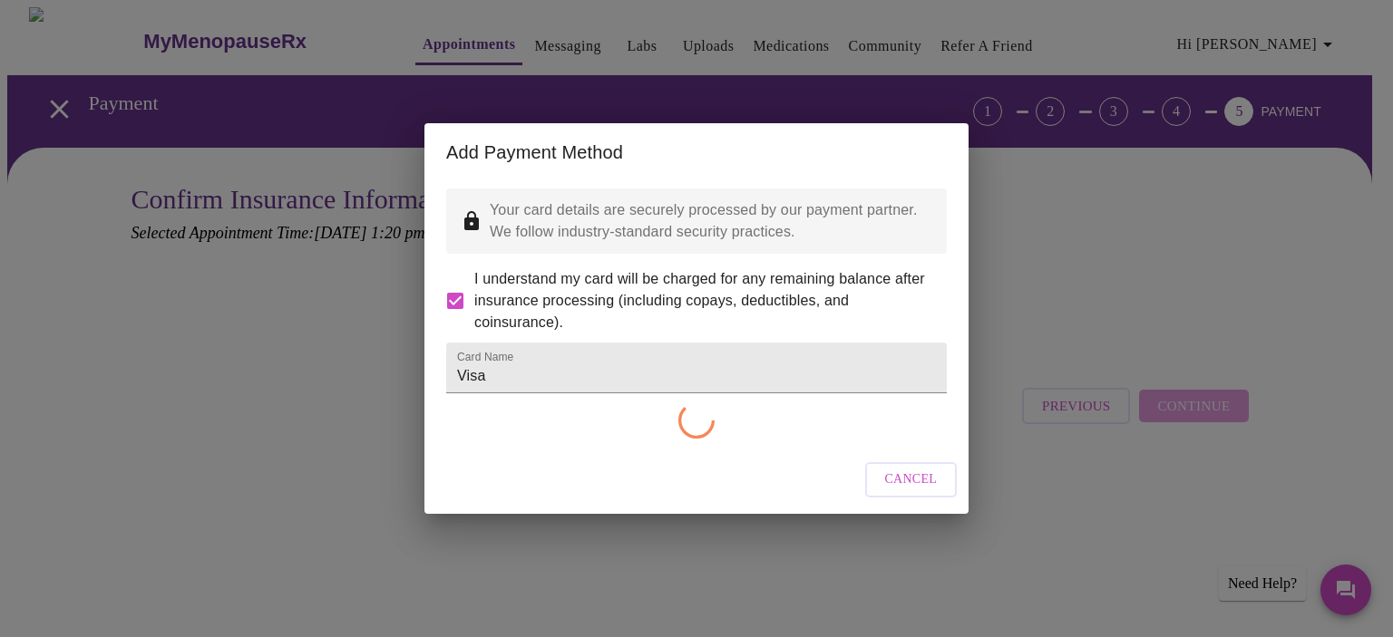
checkbox input "false"
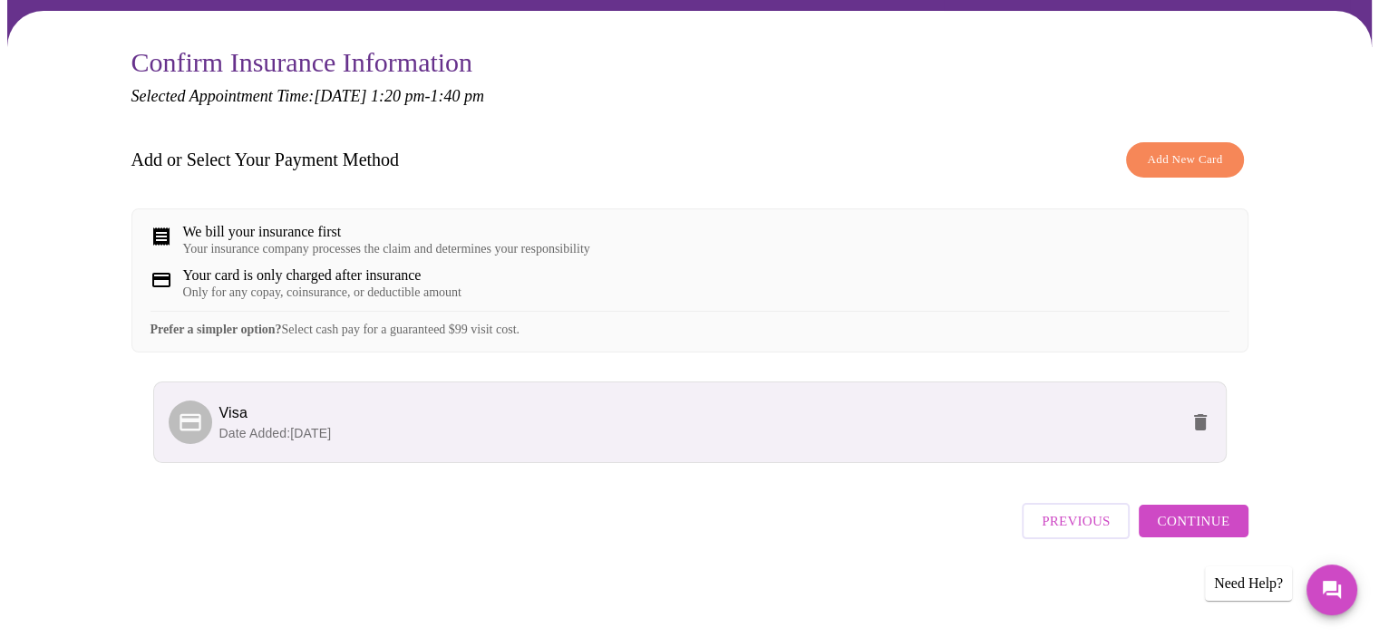
scroll to position [149, 0]
click at [1215, 521] on span "Continue" at bounding box center [1193, 522] width 73 height 24
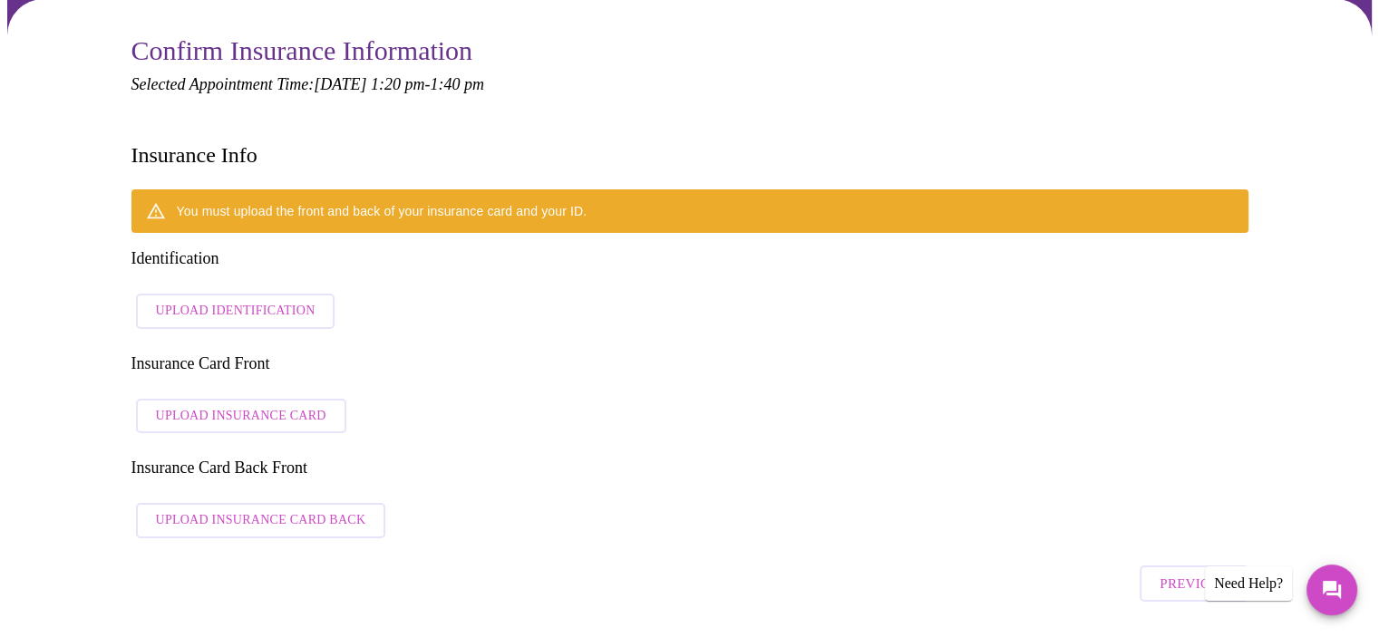
click at [266, 300] on span "Upload Identification" at bounding box center [236, 311] width 160 height 23
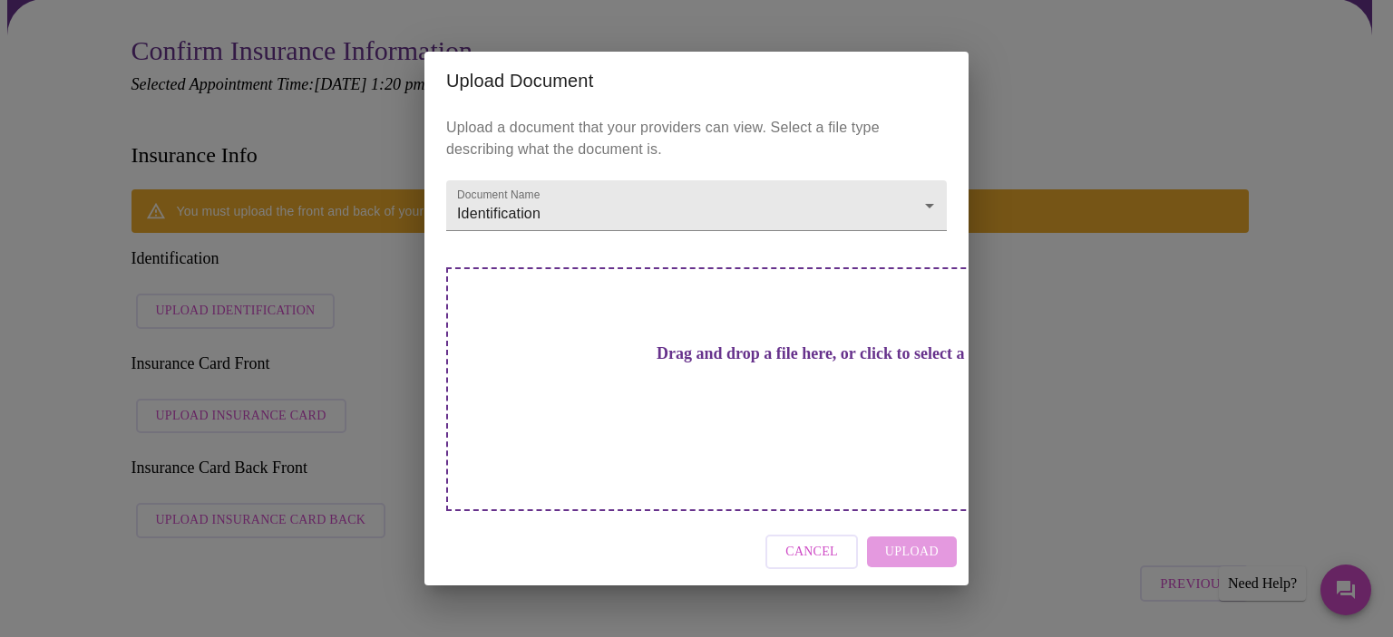
click at [843, 535] on button "Cancel" at bounding box center [811, 552] width 92 height 35
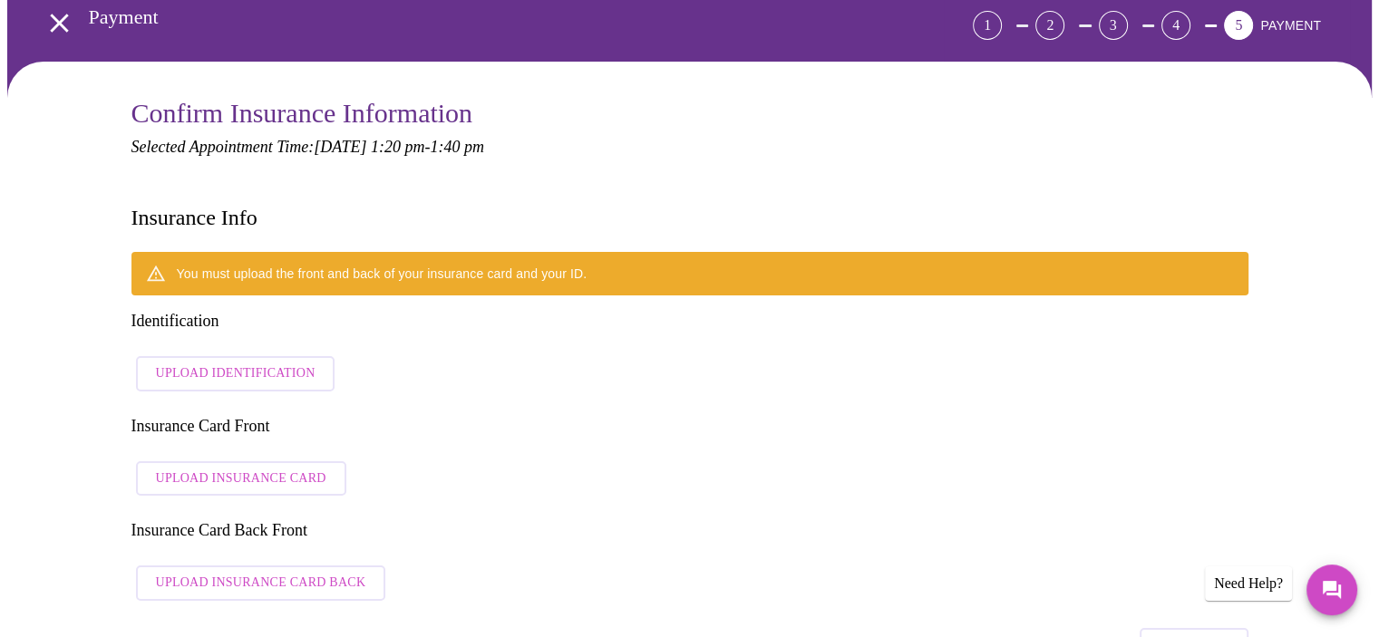
scroll to position [0, 0]
